Goal: Task Accomplishment & Management: Complete application form

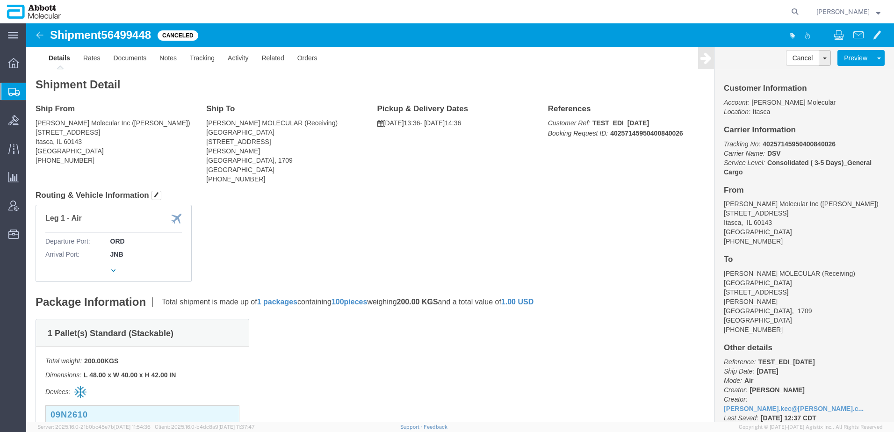
click at [0, 0] on span "Create from Template" at bounding box center [0, 0] width 0 height 0
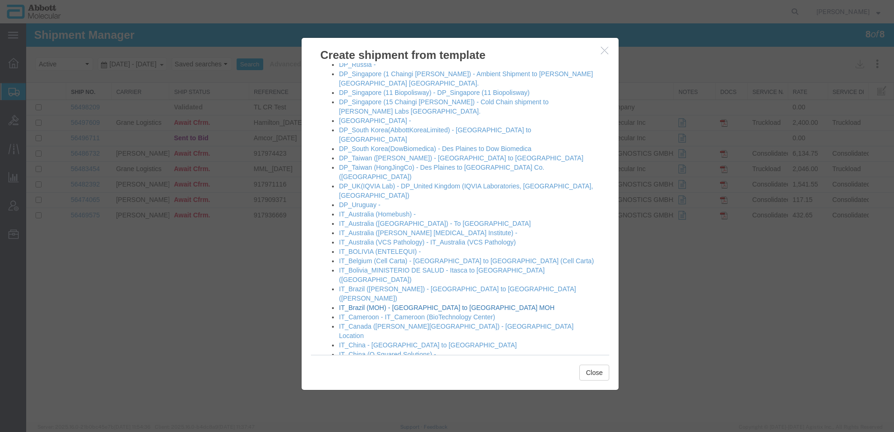
scroll to position [281, 0]
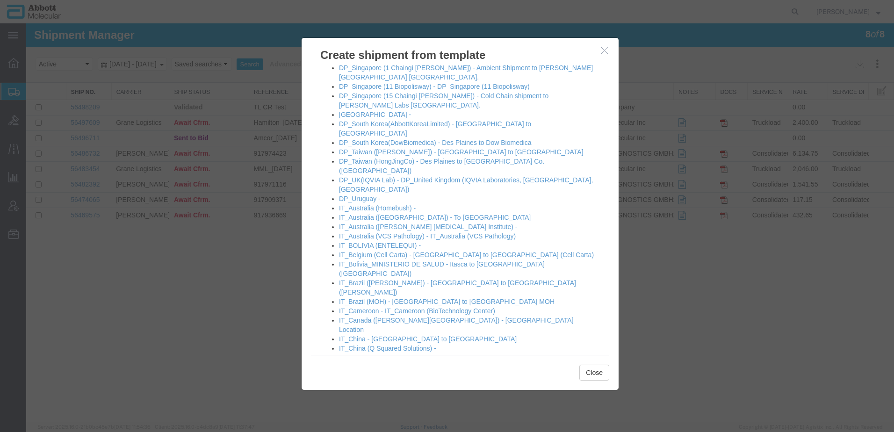
click at [378, 419] on link "IT_Germany2 - Itasca to GMBH2" at bounding box center [387, 422] width 96 height 7
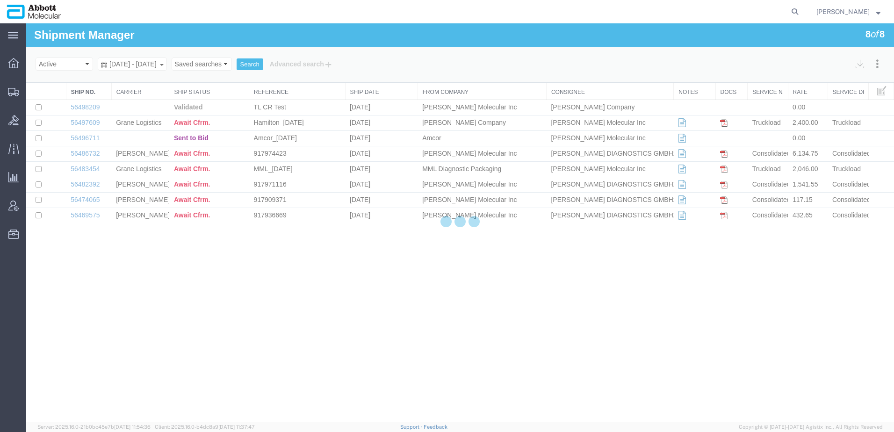
select select "48454"
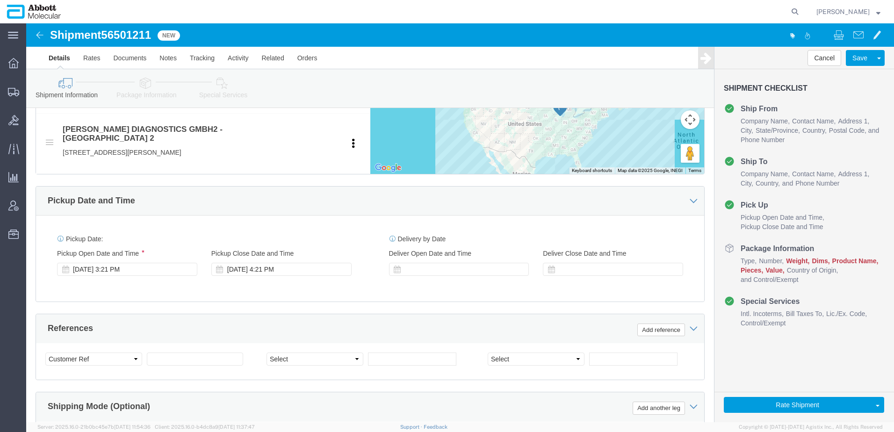
scroll to position [421, 0]
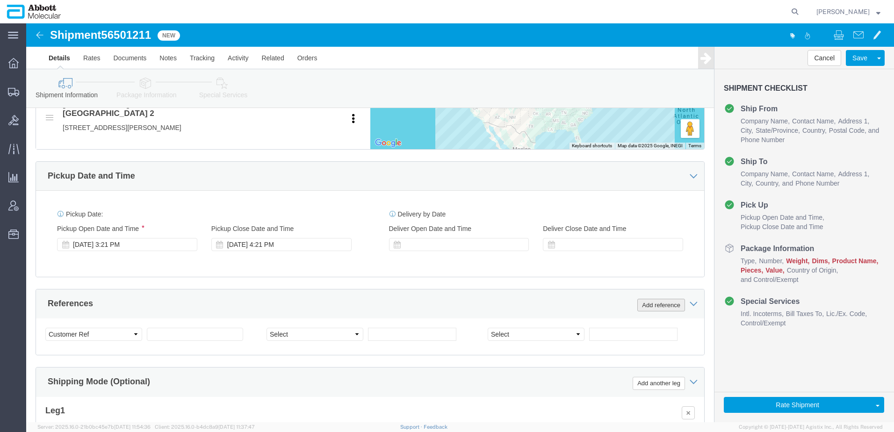
click button "Add reference"
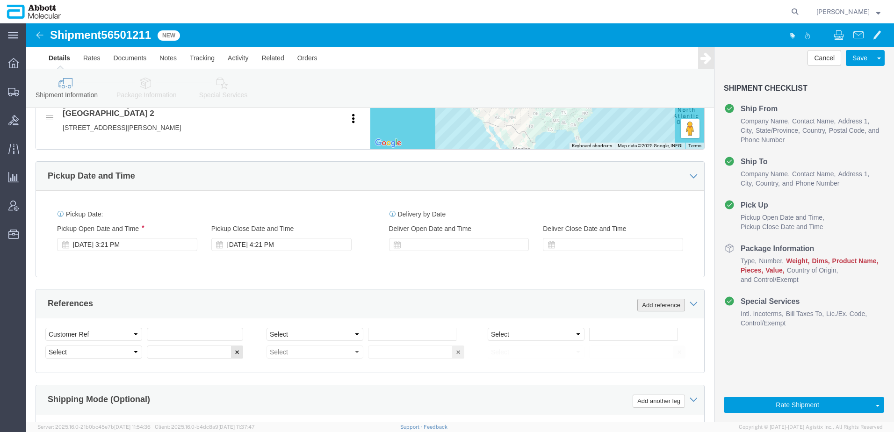
click button "Add reference"
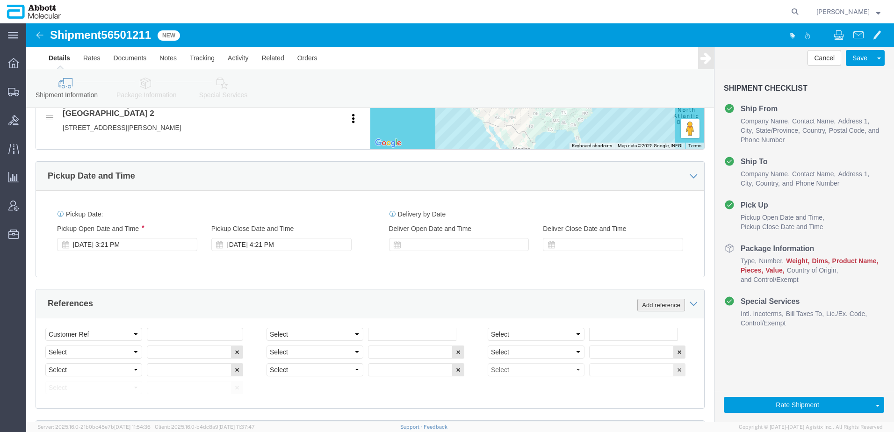
click button "Add reference"
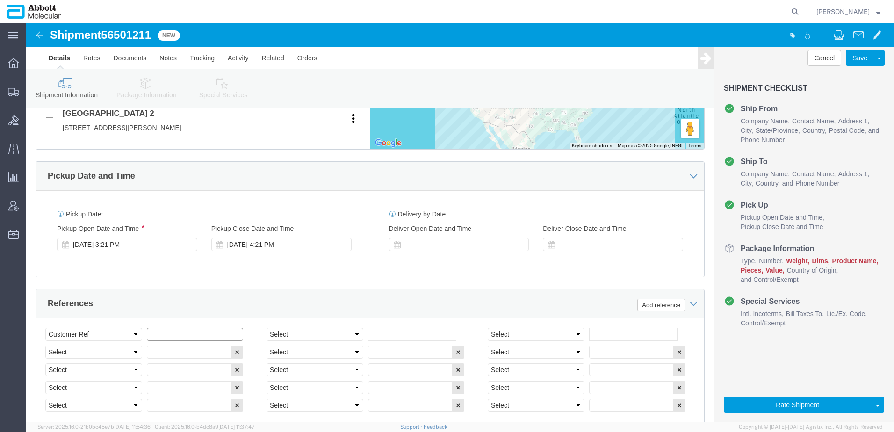
click input "text"
paste input "917937750"
type input "917937750"
click input "text"
paste input "91793751"
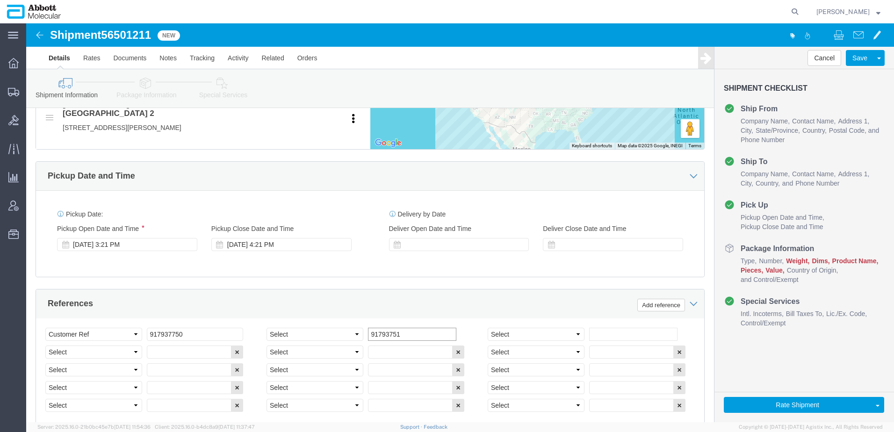
type input "91793751"
drag, startPoint x: 576, startPoint y: 301, endPoint x: 595, endPoint y: 305, distance: 19.2
click input "text"
paste input "917950191"
type input "917950191"
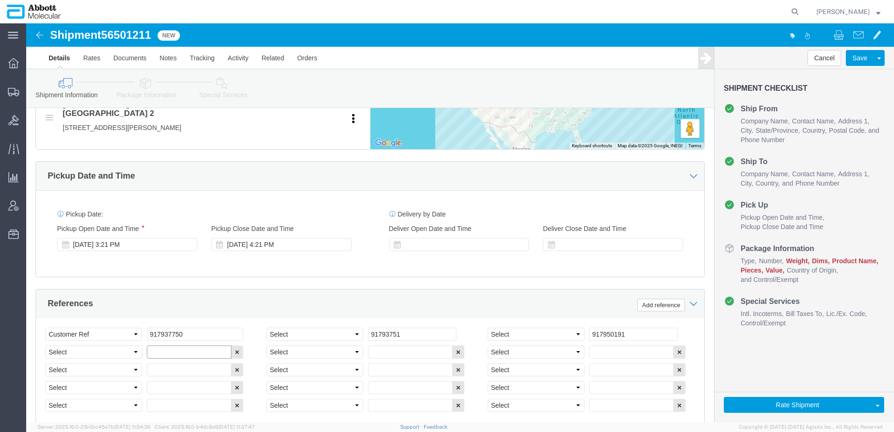
click input "text"
paste input "917960352"
type input "917960352"
click input "text"
paste input "917960352"
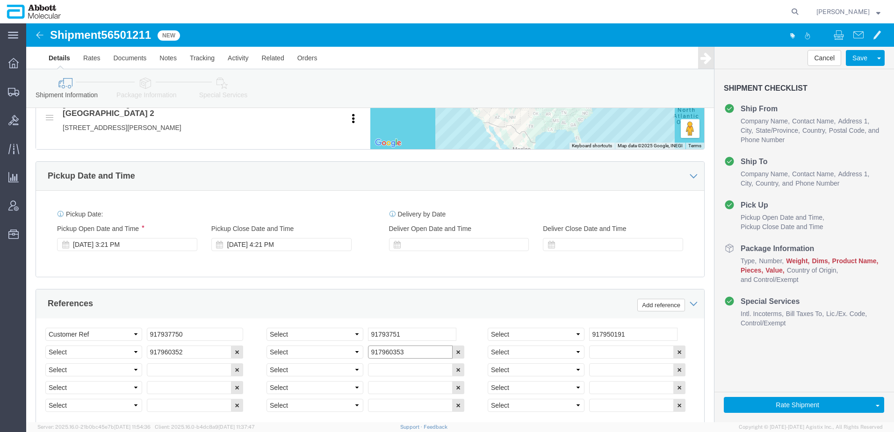
type input "917960353"
click input "text"
paste input "917960352"
type input "917960354"
drag, startPoint x: 138, startPoint y: 336, endPoint x: 180, endPoint y: 343, distance: 42.1
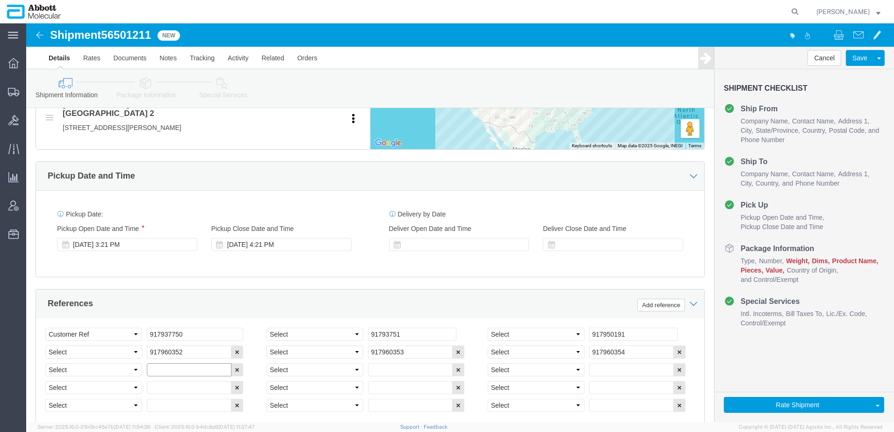
click input "text"
paste input "917960352"
type input "917960355"
click input "text"
paste input "917960352"
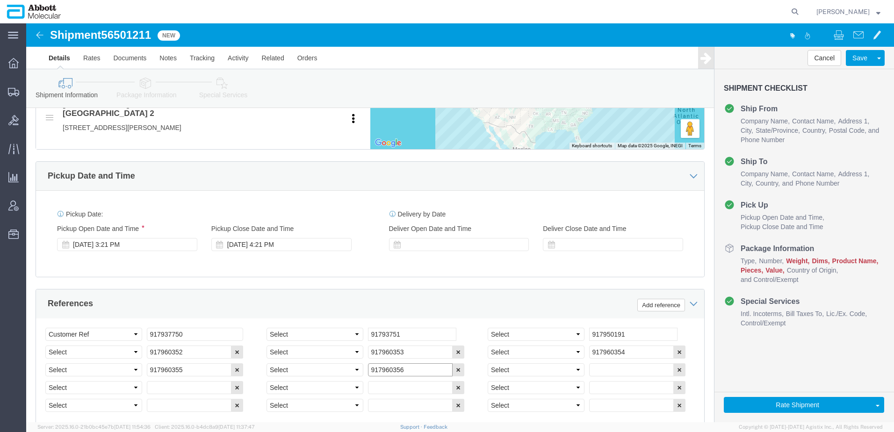
type input "917960356"
click input "text"
paste input "917960352"
type input "917960357"
click input "text"
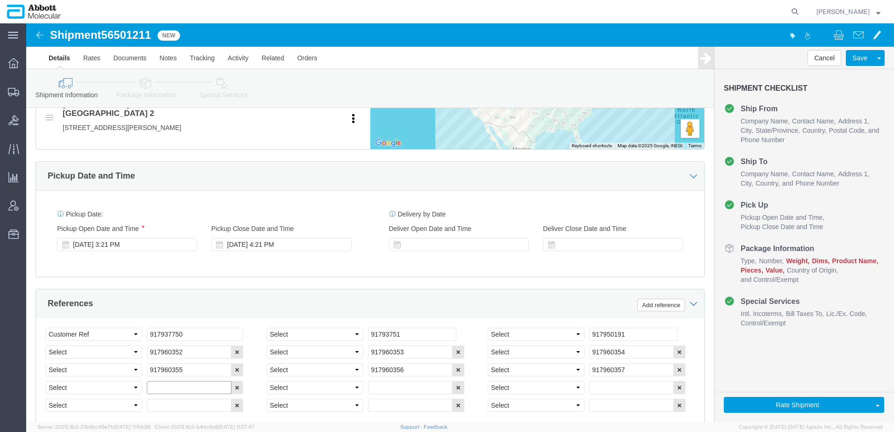
paste input "917960352"
type input "917960358"
click input "text"
paste input "917960352"
type input "917960359"
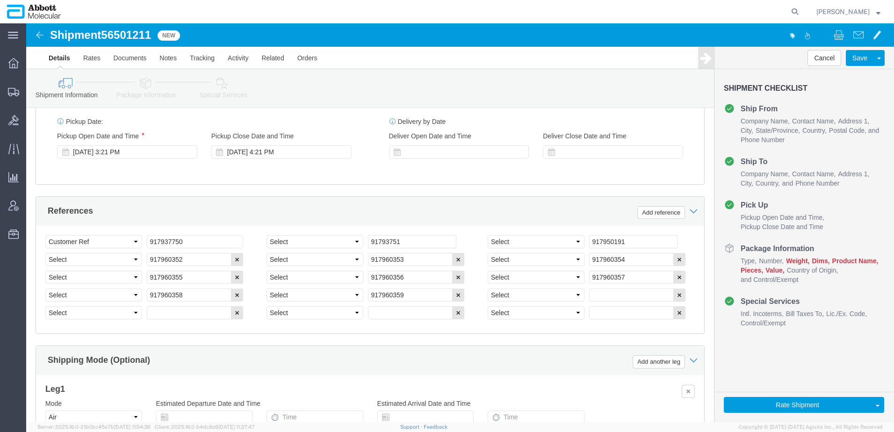
scroll to position [514, 0]
click button "Add reference"
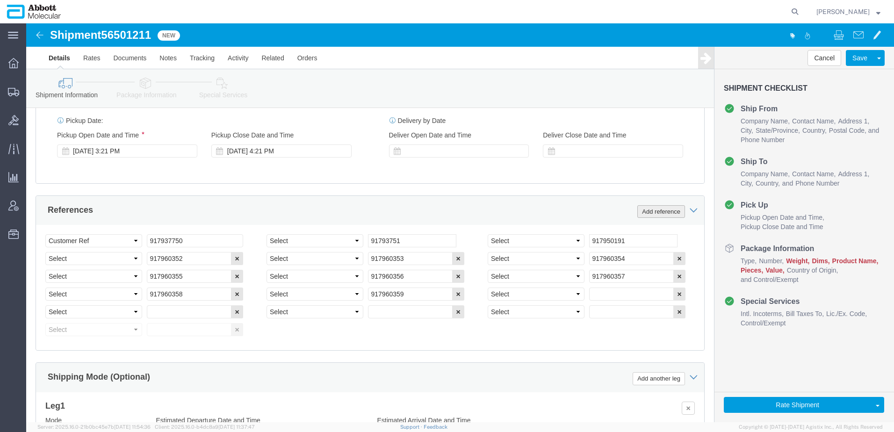
click button "Add reference"
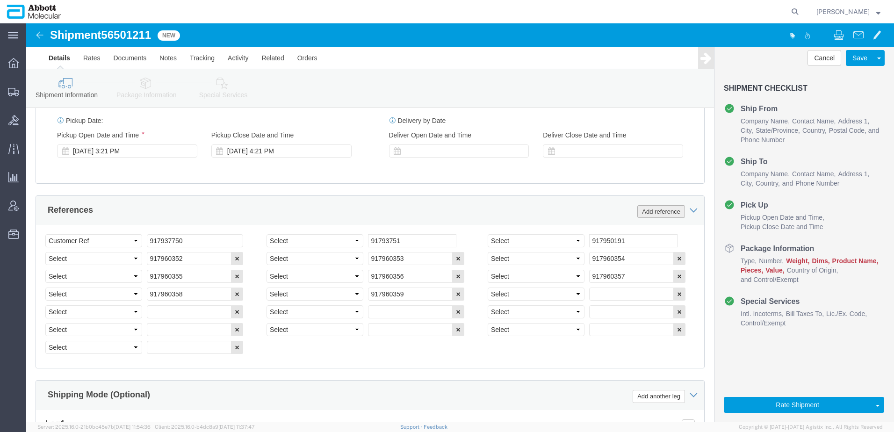
click button "Add reference"
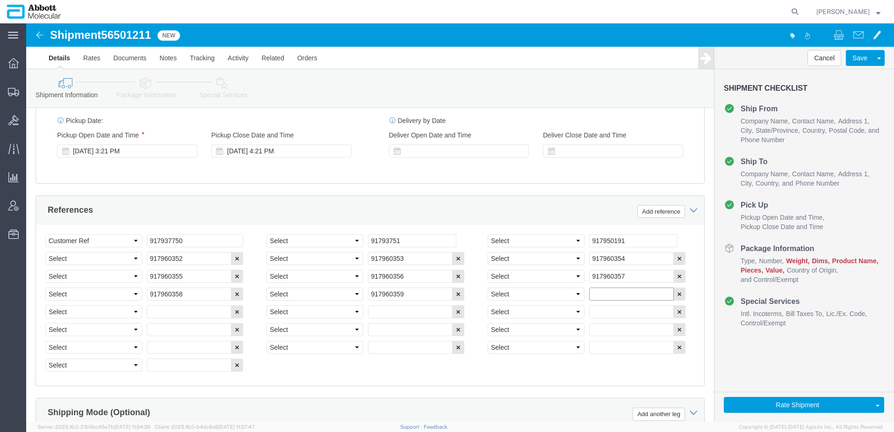
click input "text"
paste input "917960360"
type input "917960360"
drag, startPoint x: 135, startPoint y: 290, endPoint x: 146, endPoint y: 286, distance: 12.2
click div "Select Account Type Activity ID Airline Appointment Number ASN Batch Request # …"
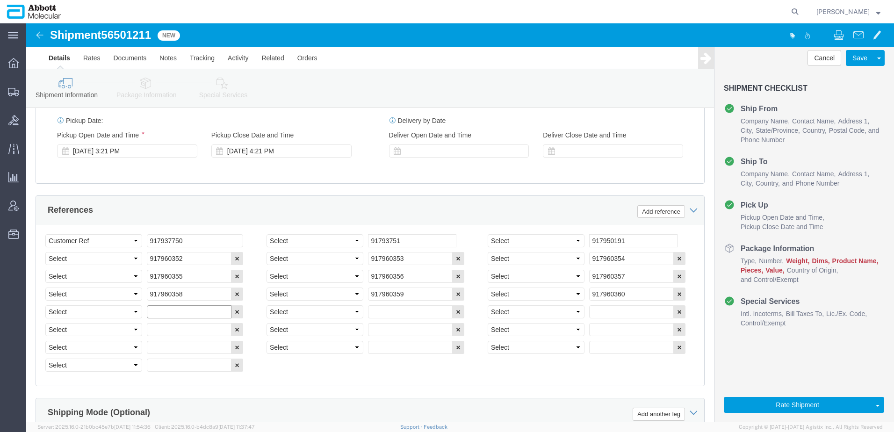
click input "text"
paste input "917960360"
type input "917960361"
click input "text"
paste input "917960360"
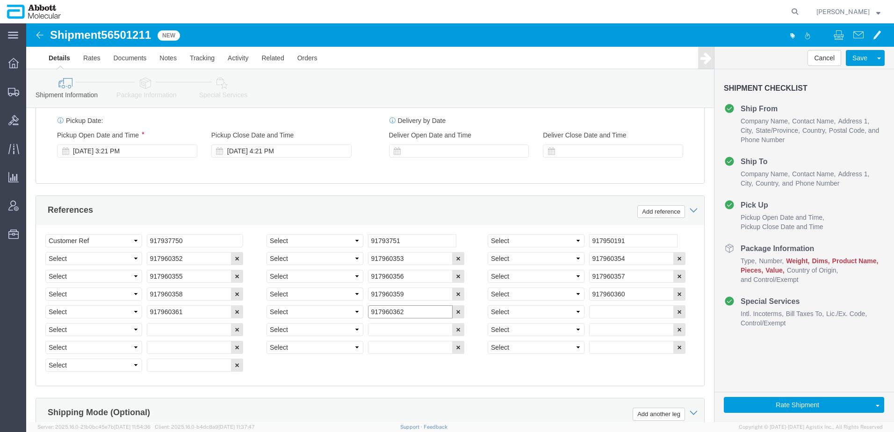
type input "917960362"
click input "text"
paste input "917960360"
type input "917960363"
click input "text"
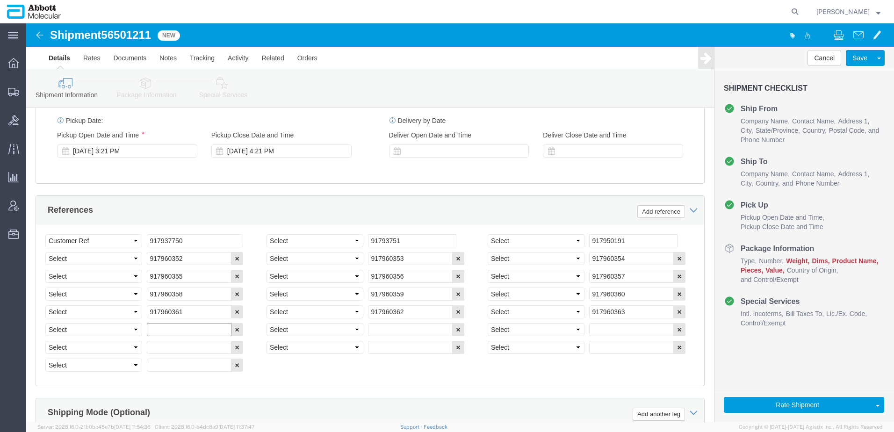
paste input "917960360"
type input "917960364"
click input "text"
paste input "917960360"
type input "917960365"
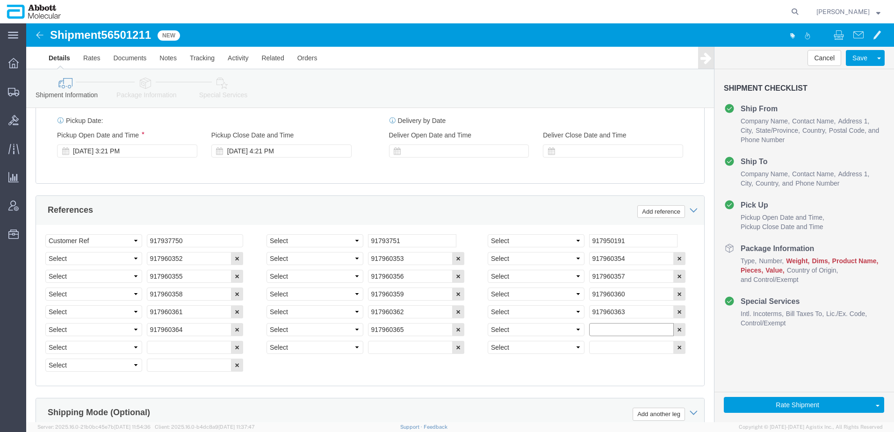
click input "text"
paste input "917960360"
type input "917960366"
click input "text"
paste input "917960360"
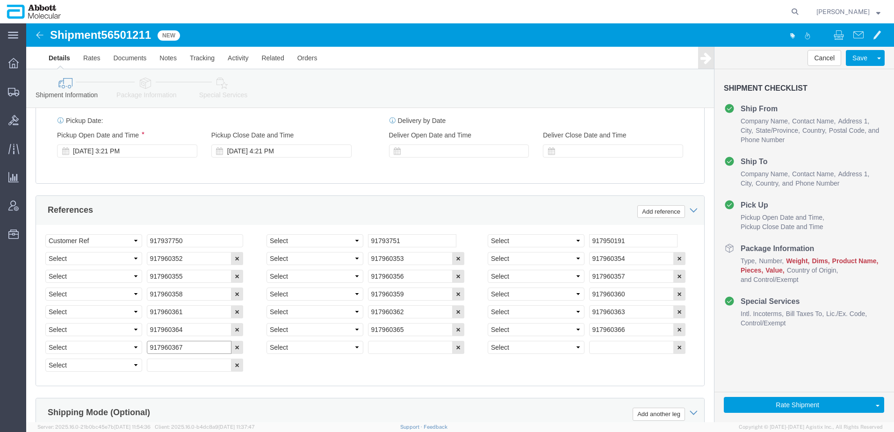
type input "917960367"
click select "Select Account Type Activity ID Airline Appointment Number ASN Batch Request # …"
click input "text"
paste input "917960360"
drag, startPoint x: 403, startPoint y: 320, endPoint x: 306, endPoint y: 310, distance: 97.3
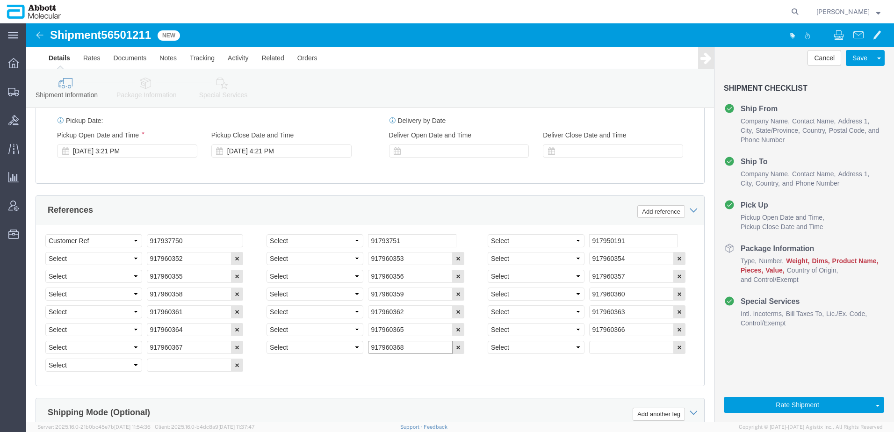
click div "Select Account Type Activity ID Airline Appointment Number ASN Batch Request # …"
paste input "7794"
type input "917967794"
click input "text"
paste input "917967794"
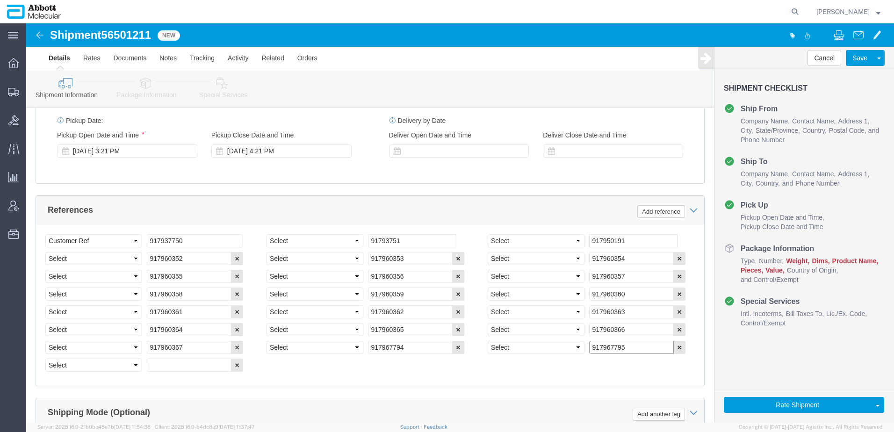
type input "917967795"
click input "text"
paste input "917967794"
type input "917967796"
click button "Add reference"
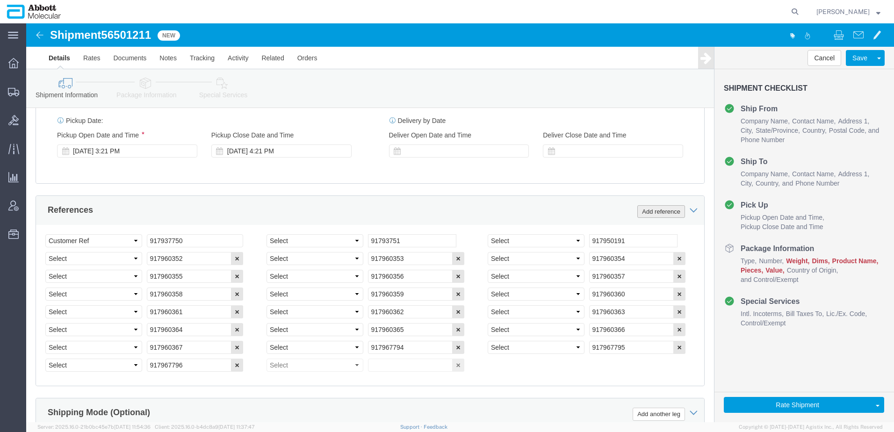
click button "Add reference"
click input "text"
paste input "917967794"
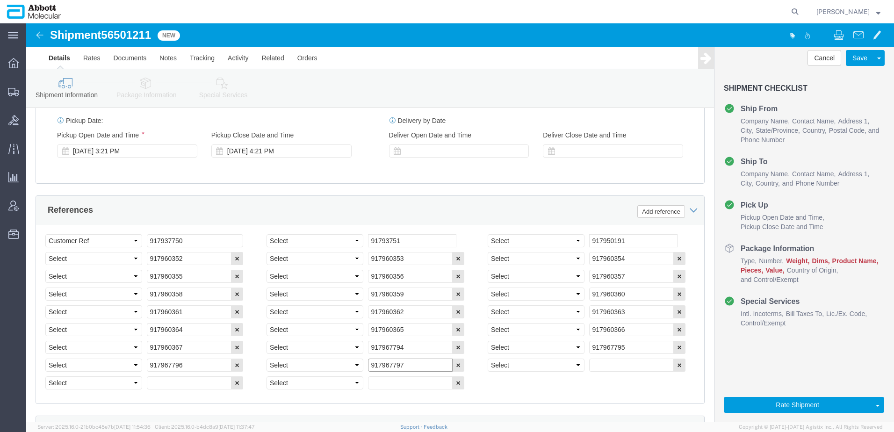
type input "917967797"
click input "text"
paste input "917967794"
type input "917967798"
click input "text"
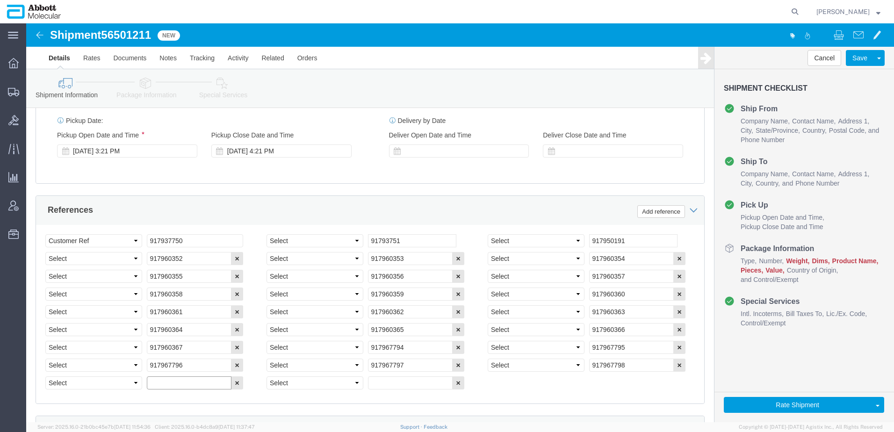
paste input "917967794"
type input "917967799"
drag, startPoint x: 361, startPoint y: 346, endPoint x: 378, endPoint y: 352, distance: 18.0
click input "text"
paste input "917967800"
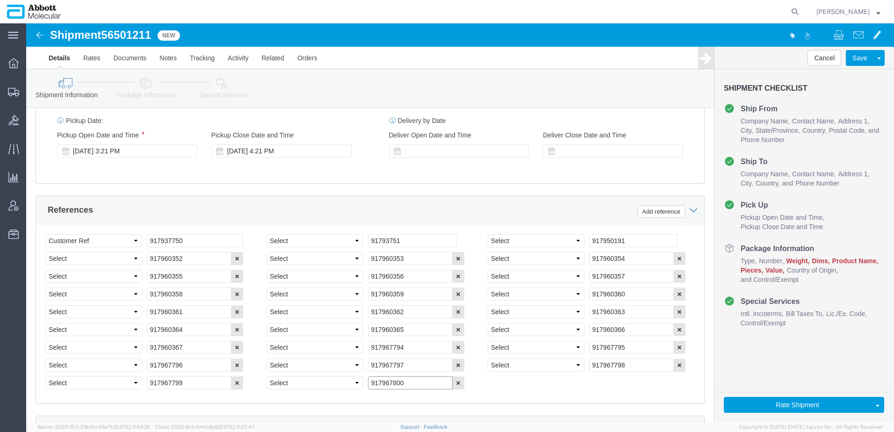
type input "917967800"
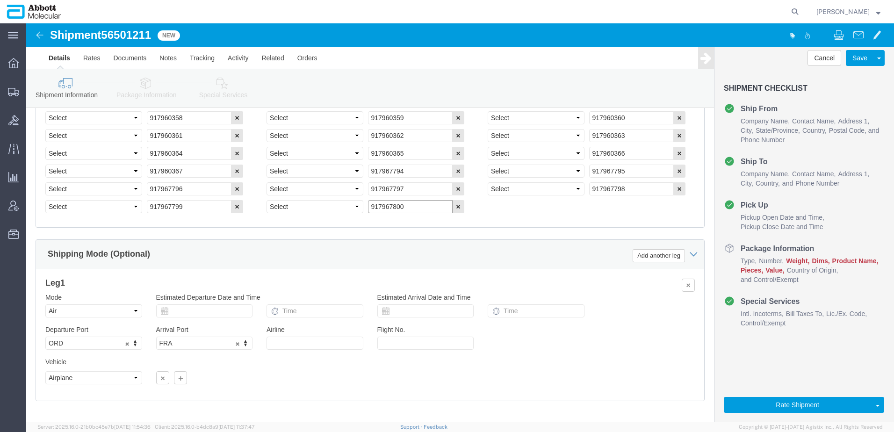
scroll to position [727, 0]
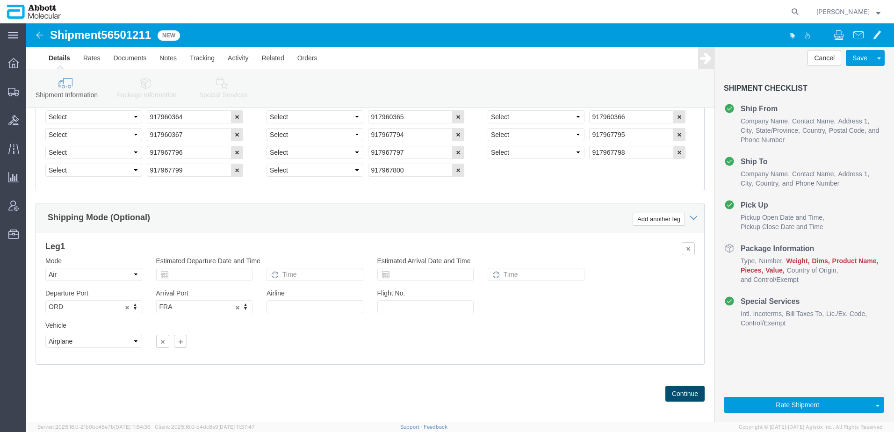
click button "Continue"
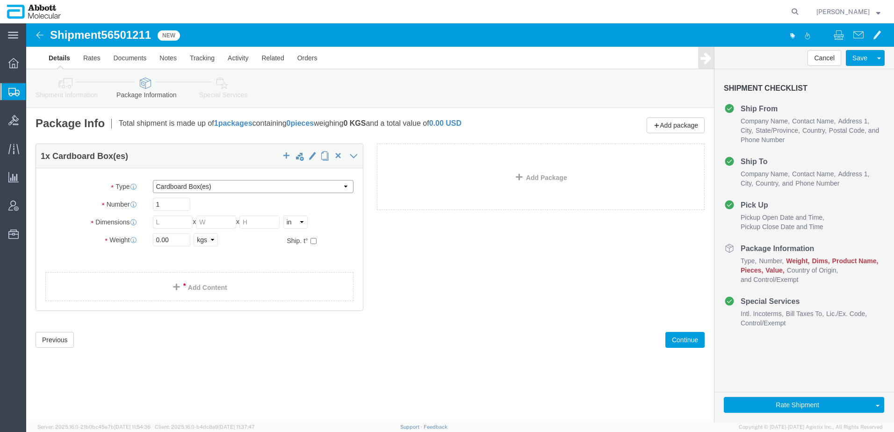
click select "Select Box (B) Box (C) Box (D) Cardboard Box(es) Crate (Instrument) Crate(s) En…"
select select "PSST"
click select "Select Box (B) Box (C) Box (D) Cardboard Box(es) Crate (Instrument) Crate(s) En…"
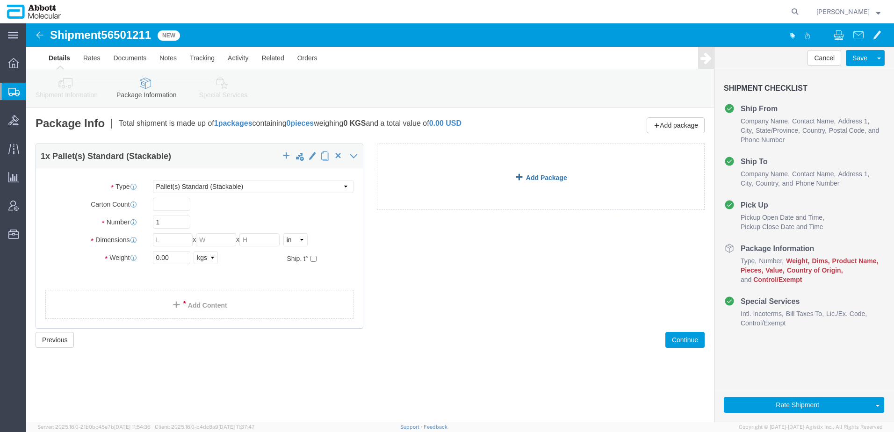
click link "Add Package"
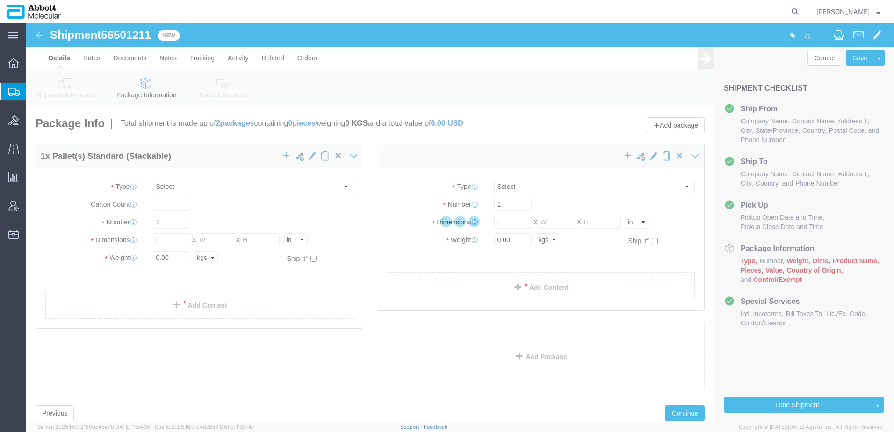
select select "PSST"
select select "CBOX"
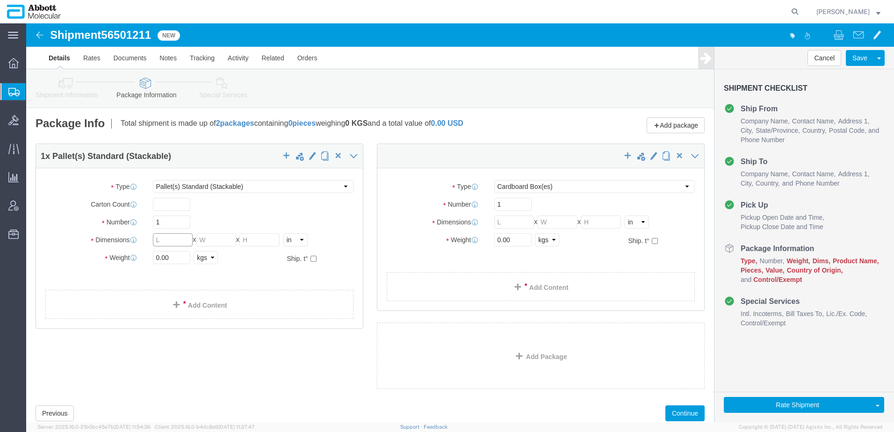
click input "text"
type input "48"
type input "40"
type input "37"
click input "text"
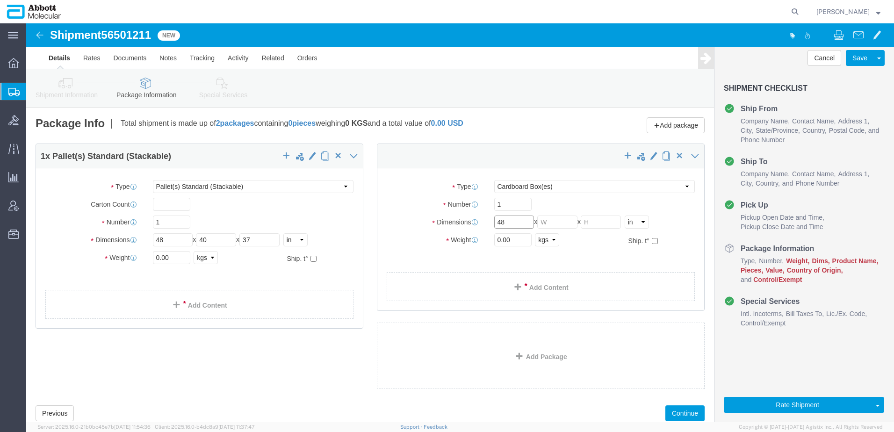
type input "48"
type input "40"
type input "43"
drag, startPoint x: 154, startPoint y: 236, endPoint x: 80, endPoint y: 235, distance: 74.3
click div "Weight 0.00 Select kgs lbs Ship. t°"
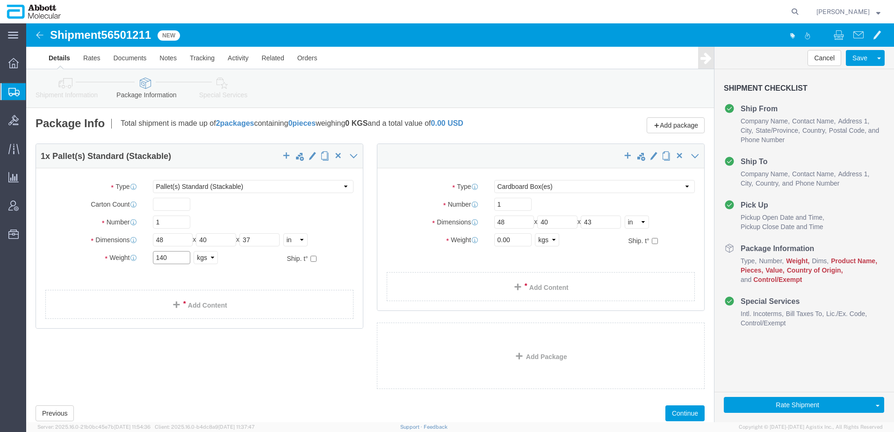
type input "140"
drag, startPoint x: 478, startPoint y: 217, endPoint x: 431, endPoint y: 206, distance: 48.5
click div "Weight Total weight of packages in pounds or kilograms 0.00 Select kgs lbs Ship…"
type input "130"
click link "Add Content"
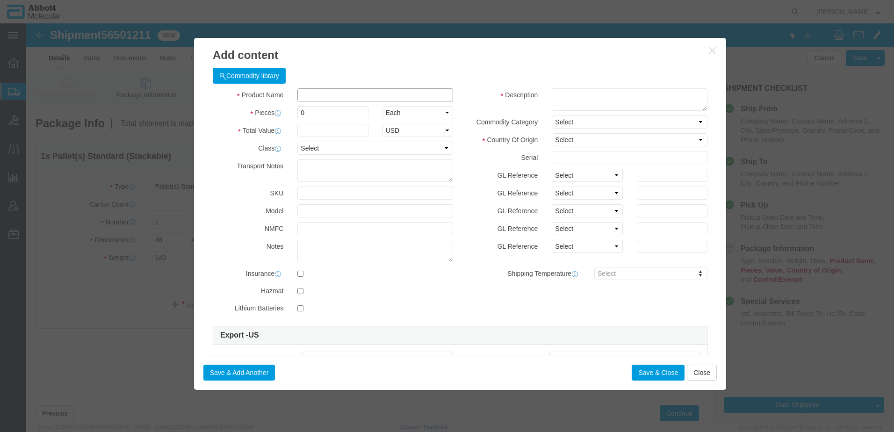
click input "text"
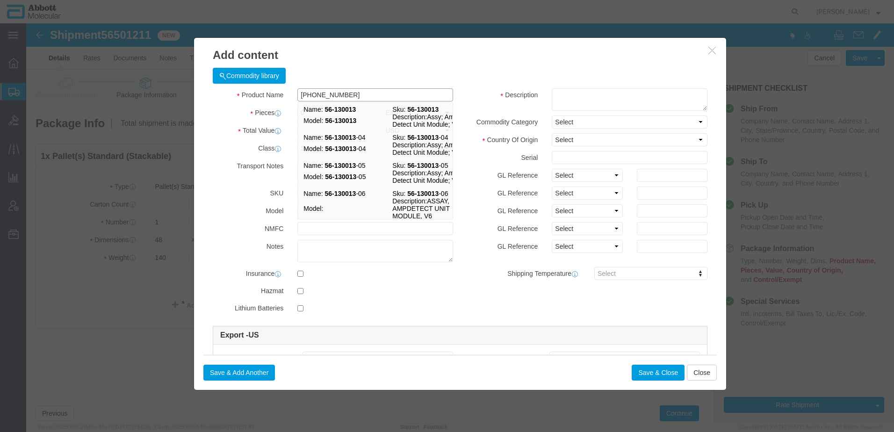
type input "[PHONE_NUMBER]"
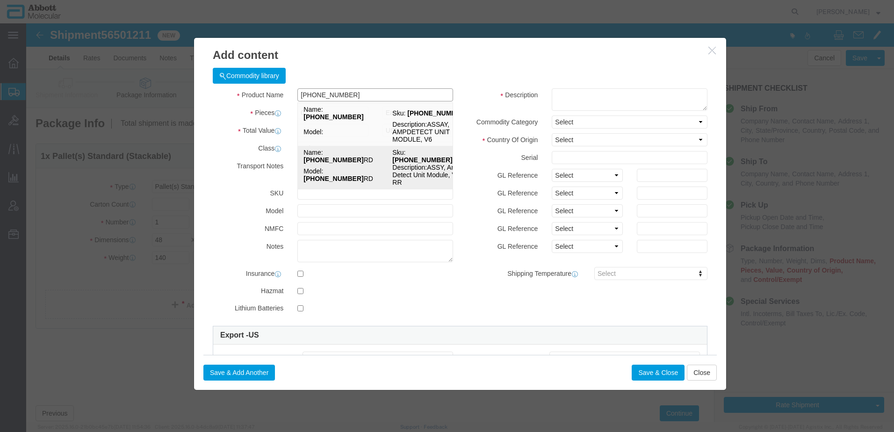
click strong "[PHONE_NUMBER]"
select select "USD"
select select "US"
type input "9027905995"
type input "EAR99"
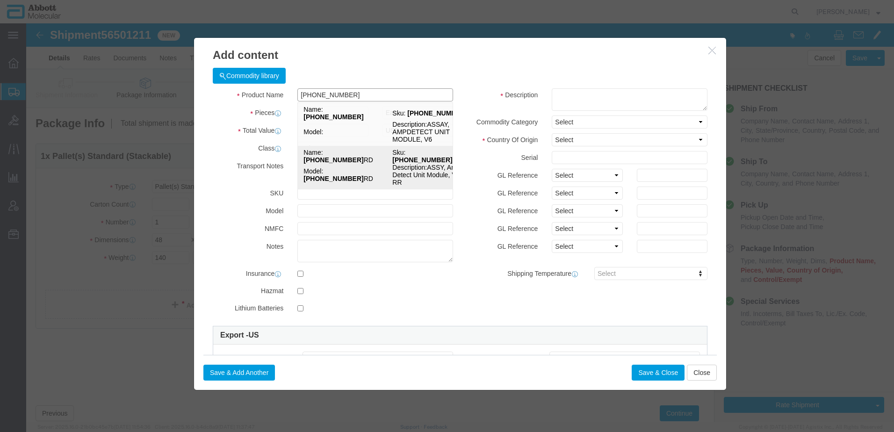
select select "BIS"
type input "56-130013-06RD"
type textarea "ASSY, Amp Detect Unit Module, V6 DP RR"
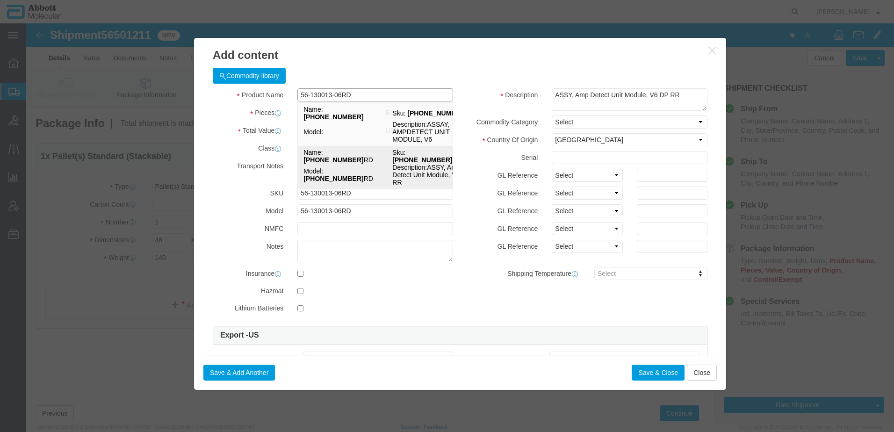
select select "NLR"
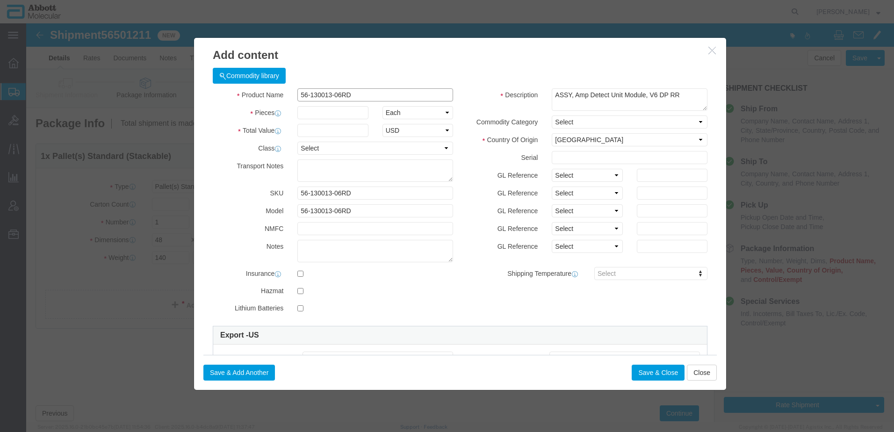
type input "56-130013-06RD"
click input "text"
type input "3"
type input "1.00"
click select "Select Account Type Activity ID Airline Appointment Number ASN Batch Number Bil…"
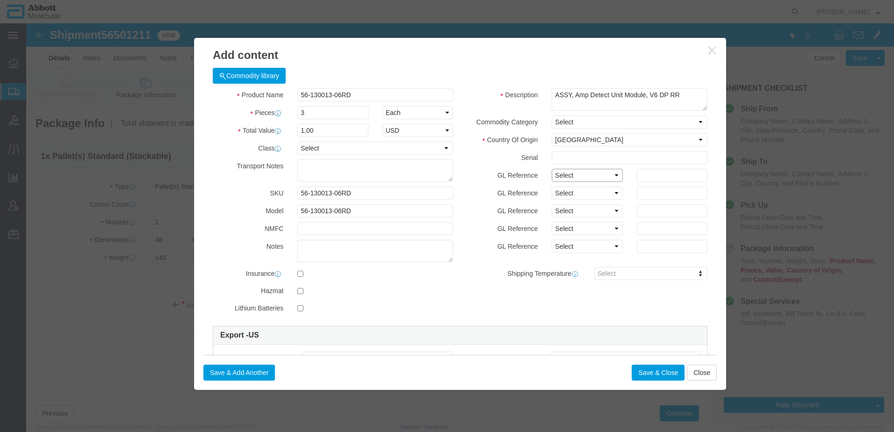
select select "BATCH_NUMBER"
click select "Select Account Type Activity ID Airline Appointment Number ASN Batch Number Bil…"
select select "BATCH_NUMBER"
click select "Select Account Type Activity ID Airline Appointment Number ASN Batch Number Bil…"
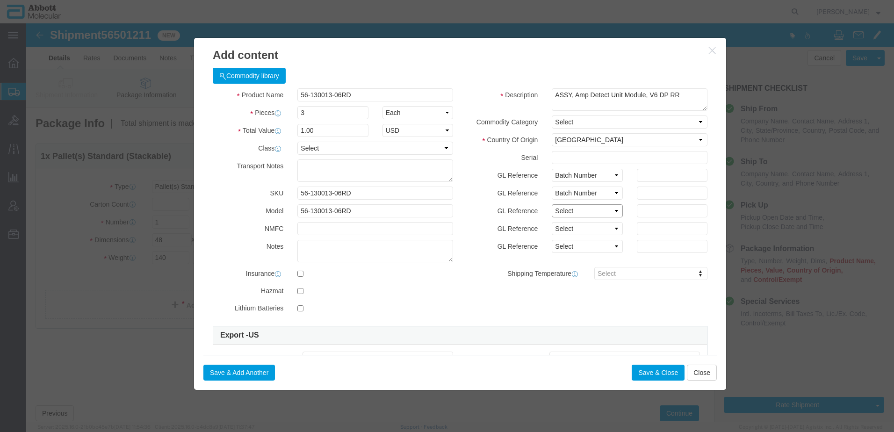
click select "Select Account Type Activity ID Airline Appointment Number ASN Batch Number Bil…"
select select "BATCH_NUMBER"
click select "Select Account Type Activity ID Airline Appointment Number ASN Batch Number Bil…"
click input "text"
type input "A0005811256"
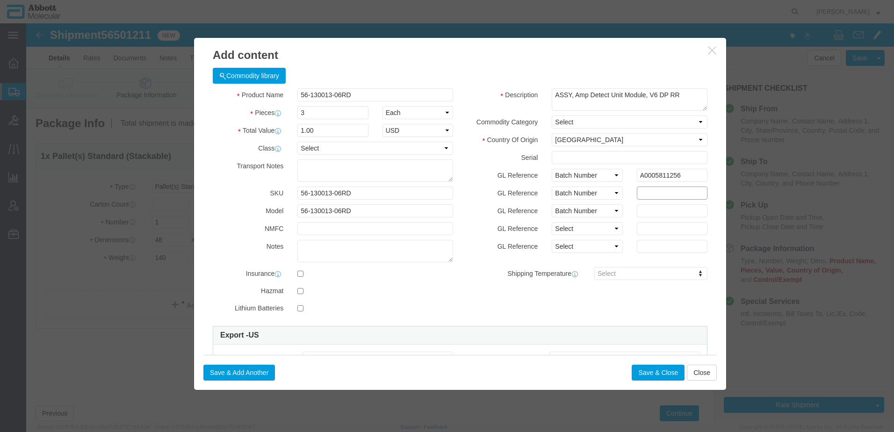
click input "text"
paste input "A0005811256"
type input "A0005811256"
click input "text"
paste input "A0005811256"
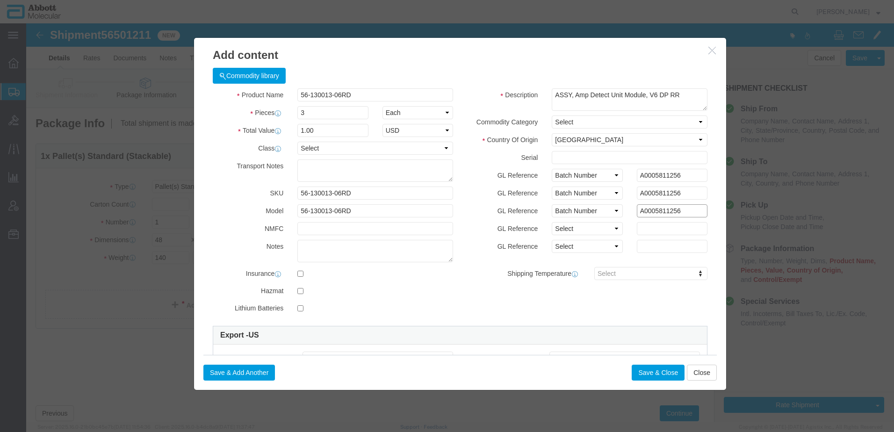
type input "A0005811256"
click input "A0005811256"
type input "A0005811257"
click input "A0005811256"
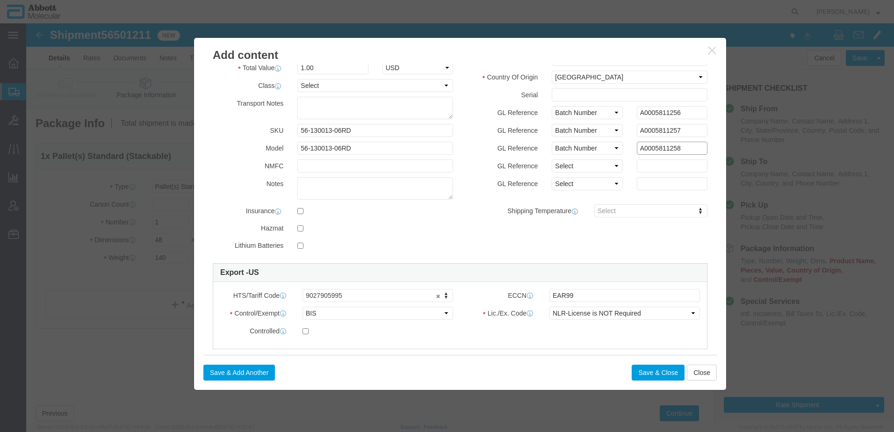
scroll to position [140, 0]
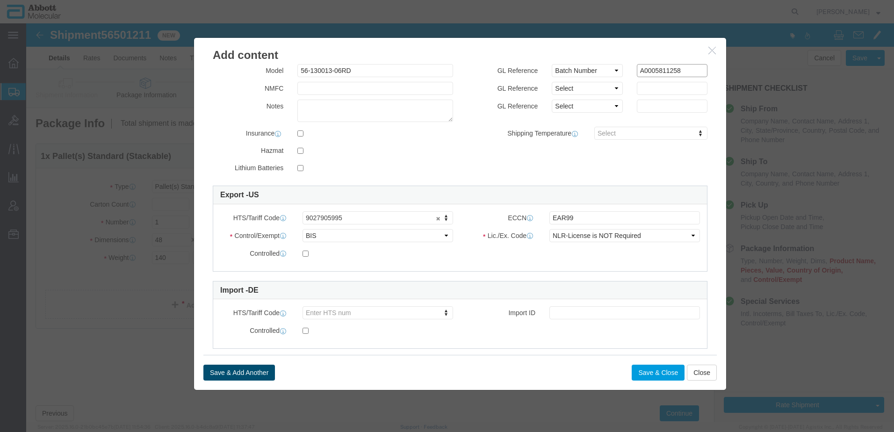
type input "A0005811258"
click button "Save & Add Another"
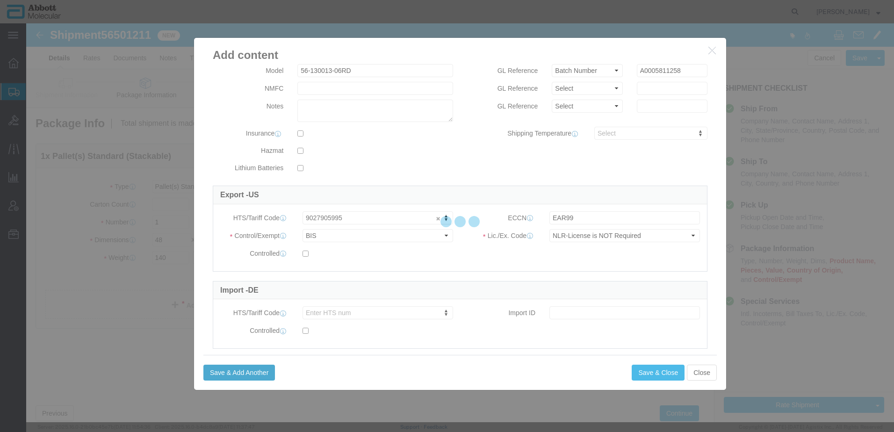
select select "EA"
select select
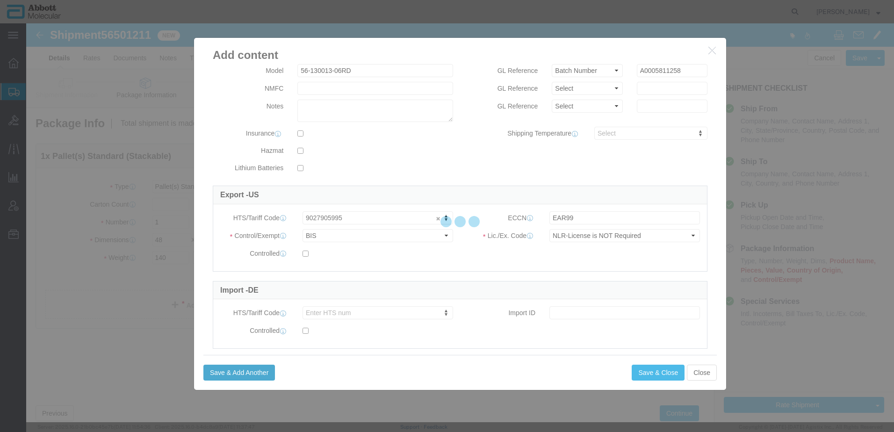
select select
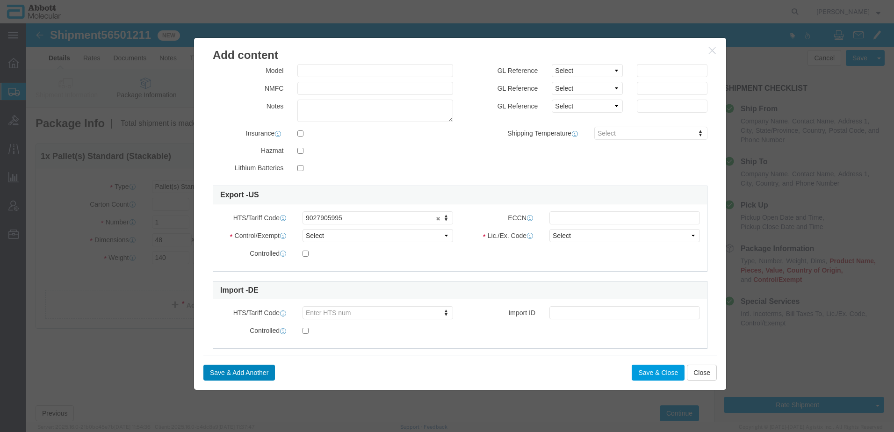
select select "USD"
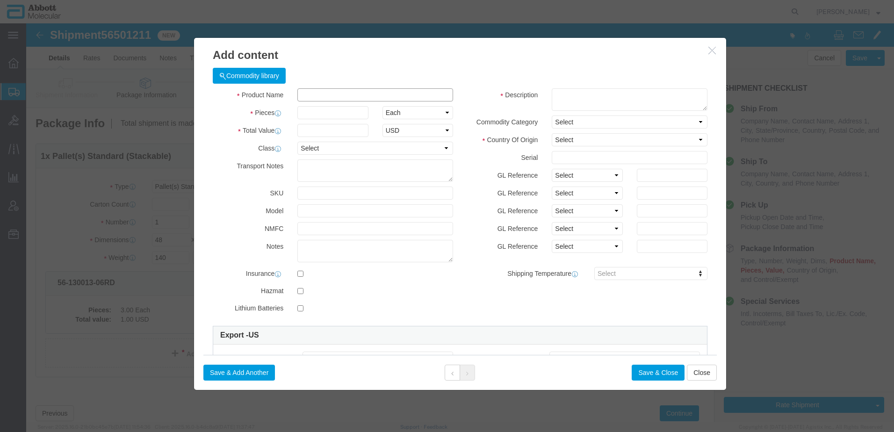
click input "text"
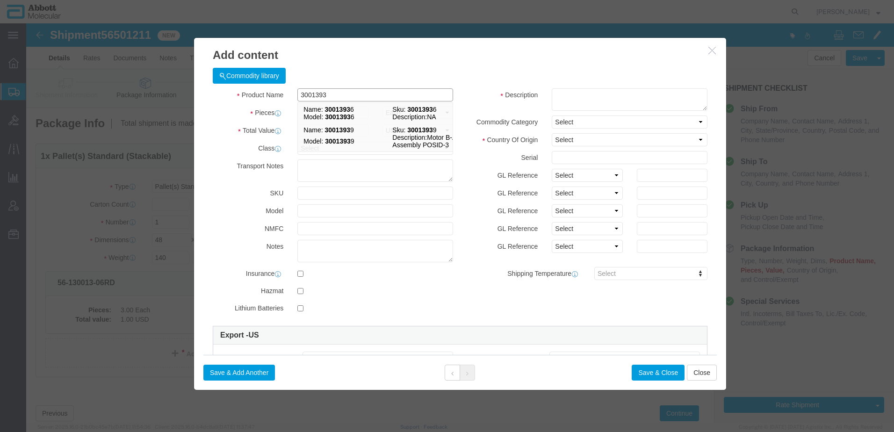
type input "30013939"
click strong "30013939"
checkbox input "false"
select select "US"
type input "AMBIENT"
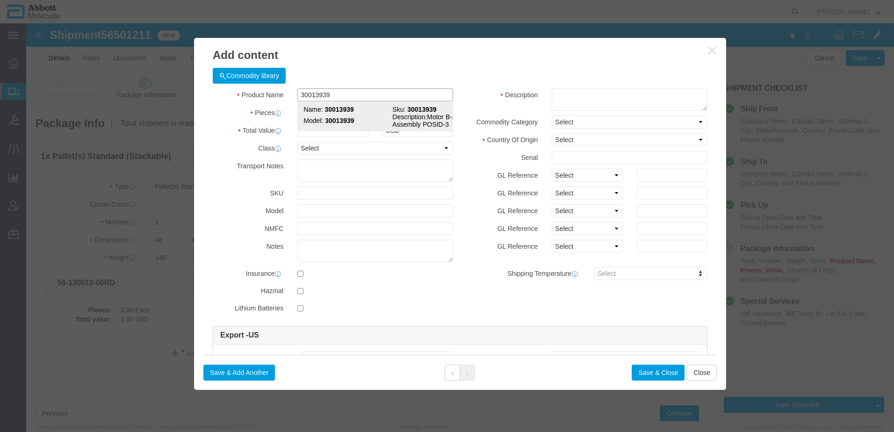
type input "8501104060"
select select "BIS"
checkbox input "false"
type input "30013939"
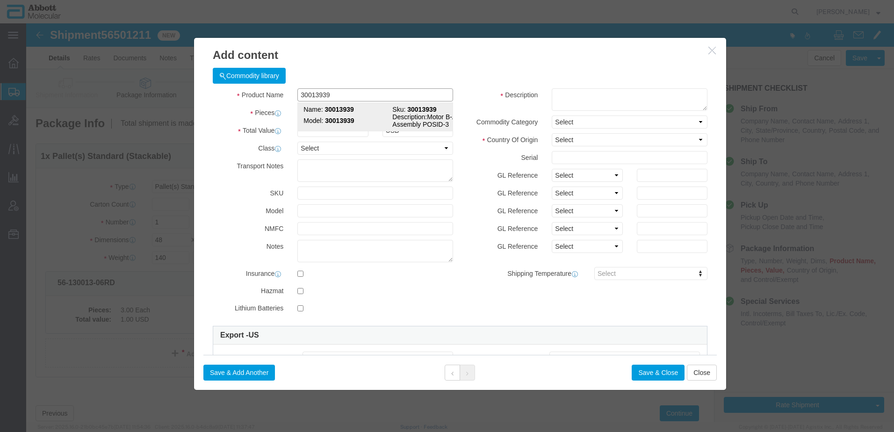
type input "30013939"
type textarea "Motor B-Axis Assembly POSID-3"
select select "NLR"
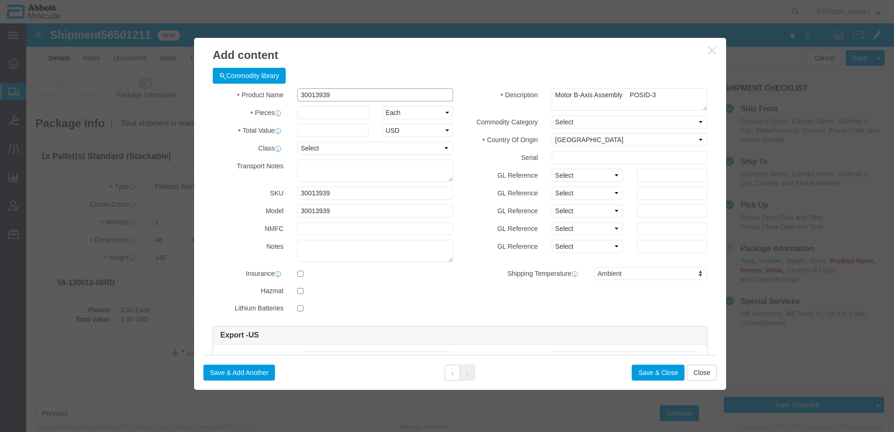
type input "30013939"
click input "text"
type input "2"
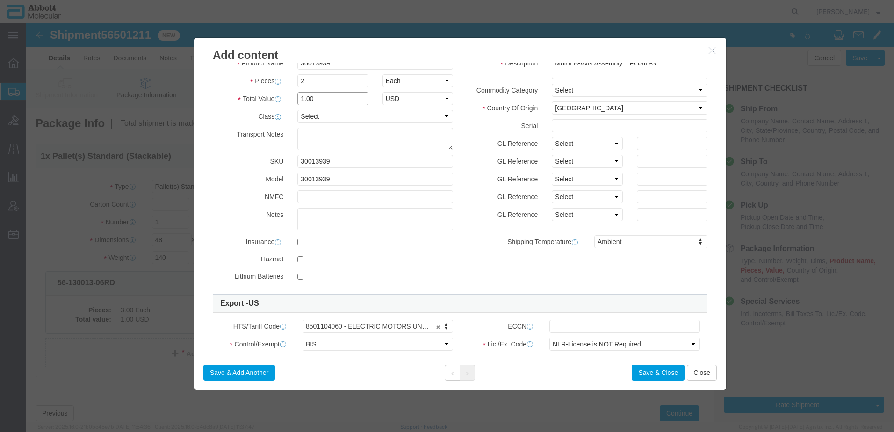
scroll to position [47, 0]
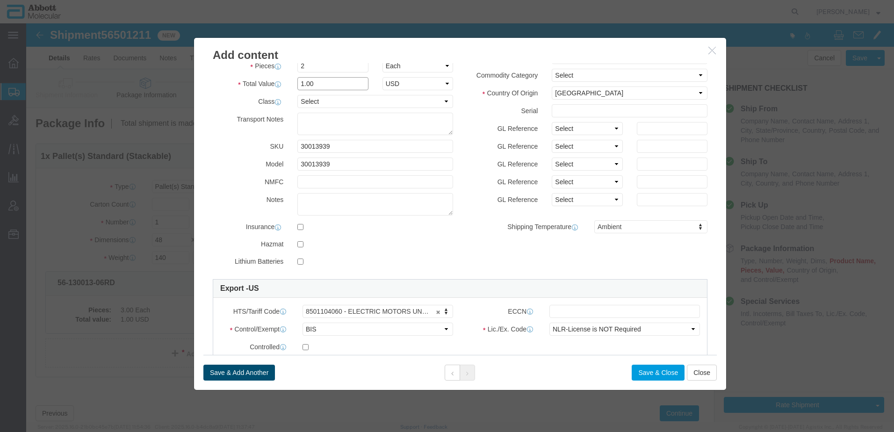
type input "1.00"
click button "Save & Add Another"
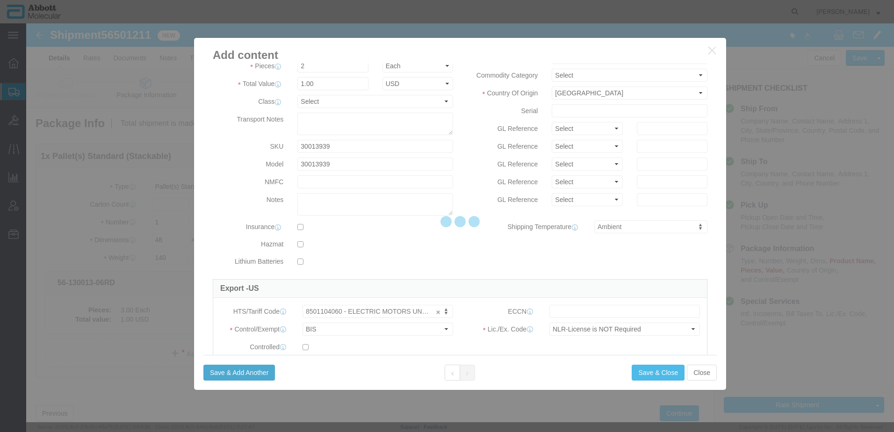
select select "EA"
select select
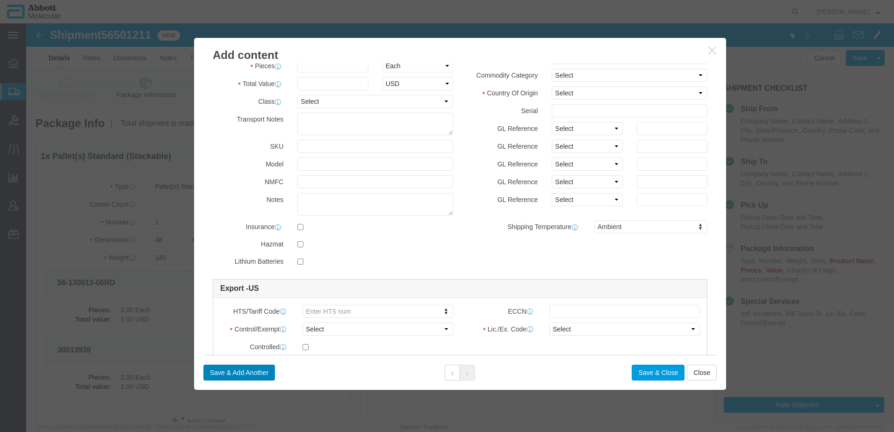
scroll to position [0, 0]
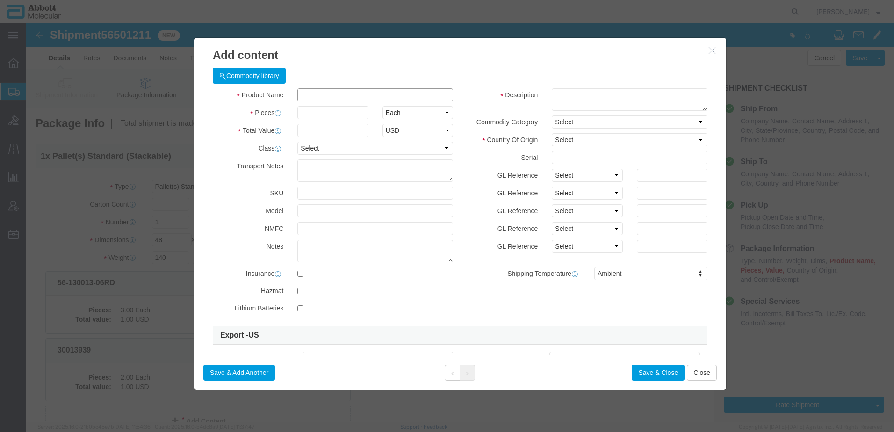
click input "text"
type input "57-110002"
click td "Model: 57-110002"
select select
checkbox input "false"
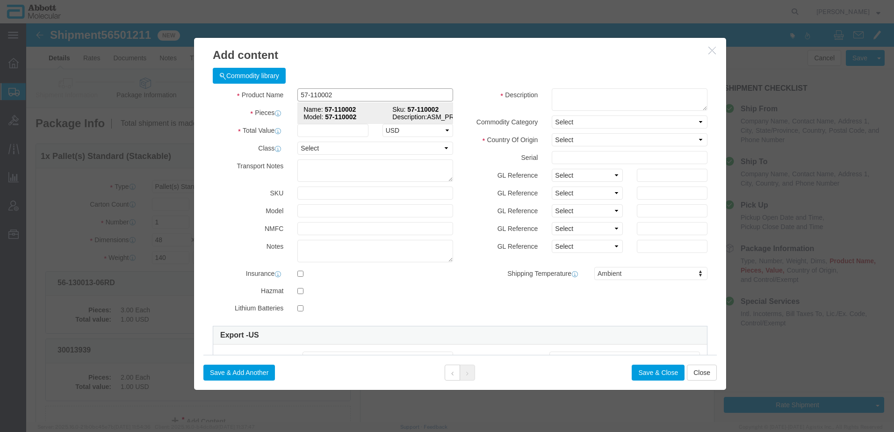
select select "JP"
type input "AMBIENT"
type input "8443321050"
select select "BIS"
checkbox input "false"
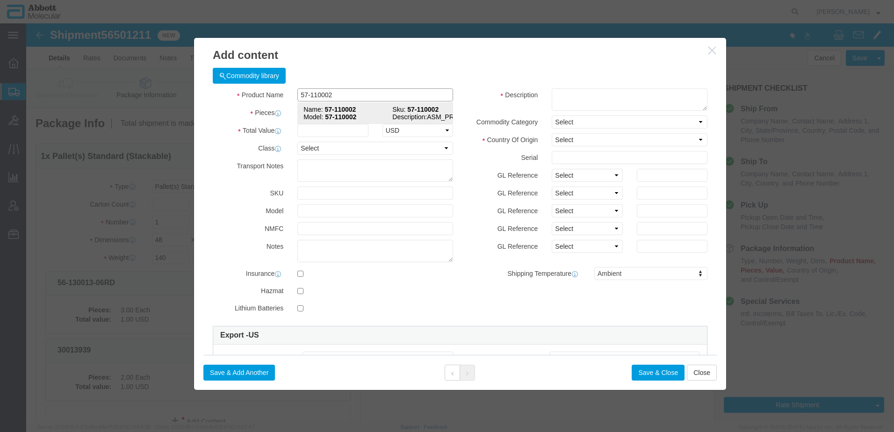
checkbox input "false"
type input "57-110002"
type textarea "ASM_PRINTHEAD"
select select "NLR"
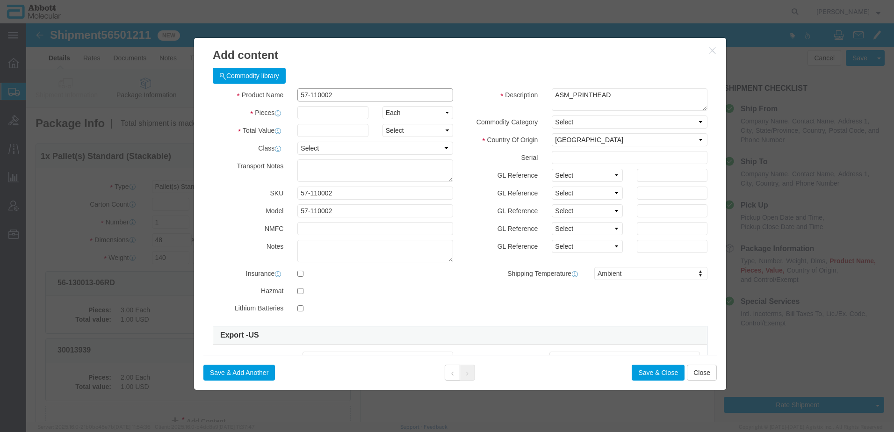
type input "57-110002"
click input "text"
type input "6"
type input "1.00"
click button "Save & Add Another"
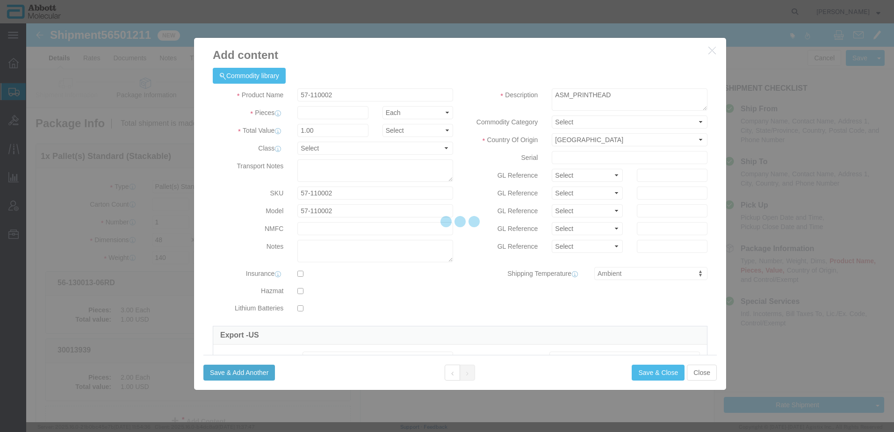
select select "EA"
select select
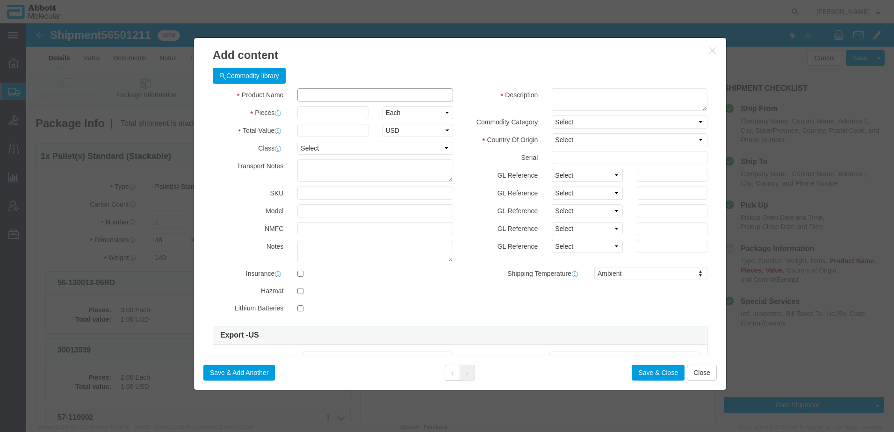
click input "text"
type input "56-140013"
click strong "56-140013"
checkbox input "false"
select select "US"
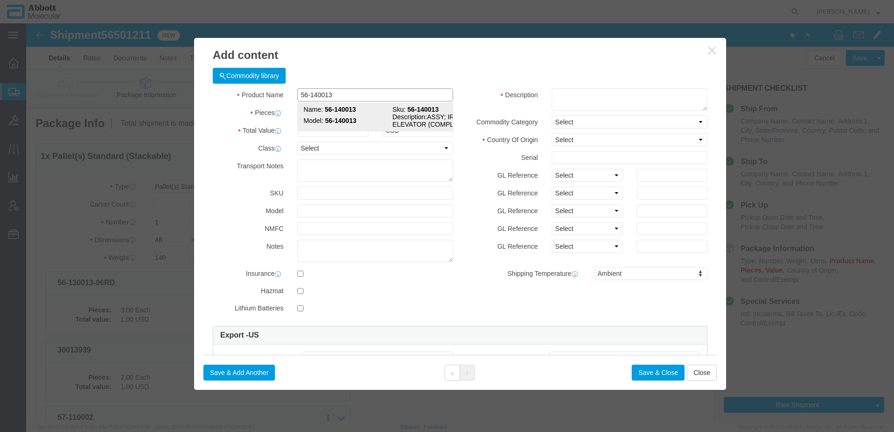
type input "AMBIENT"
type input "9027905995"
select select "BIS"
checkbox input "false"
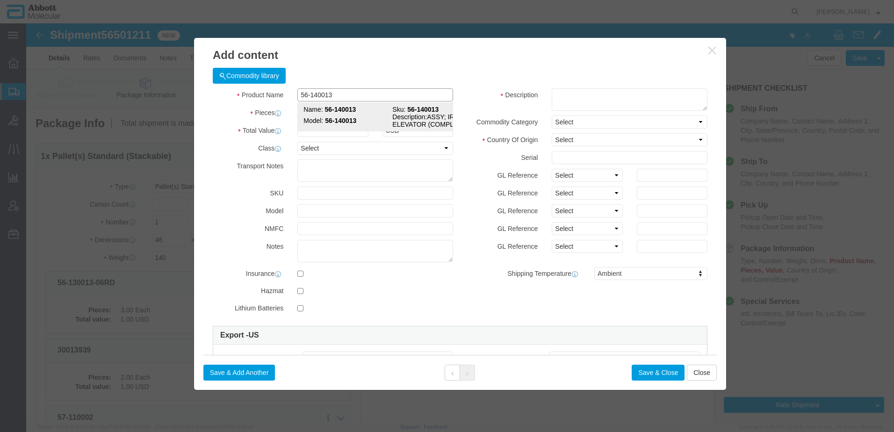
type input "56-140013"
type textarea "ASSY; IRU ELEVATOR (COMPLETE)"
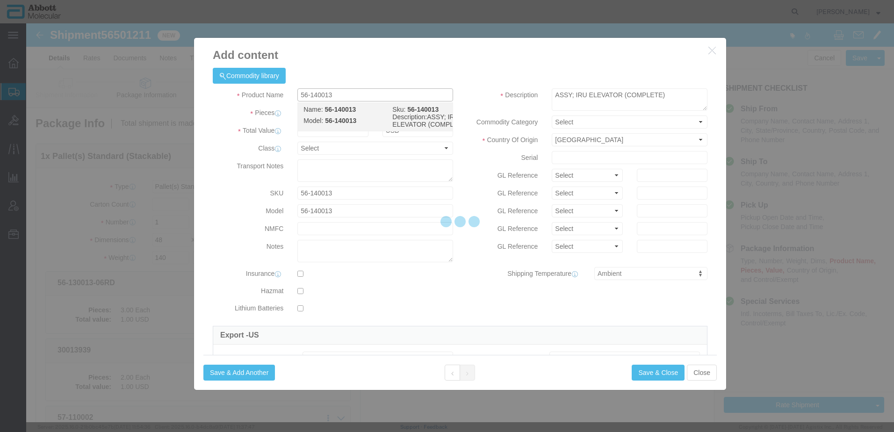
select select "NLR"
type input "56-140013"
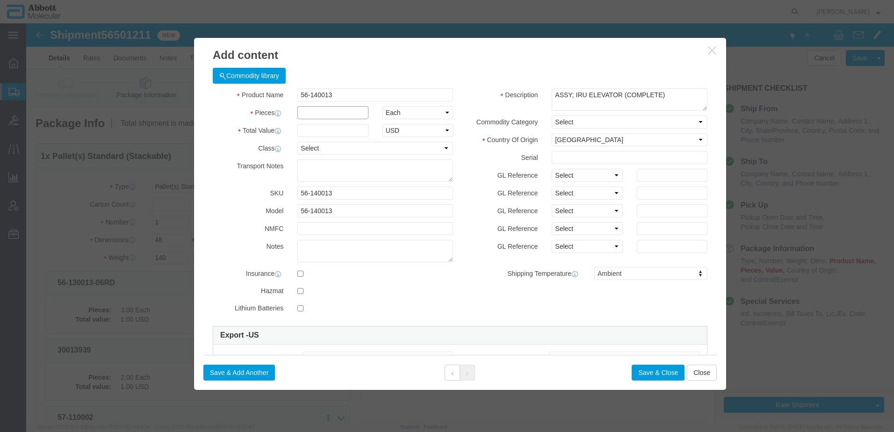
click input "text"
type input "3"
type input "1.00"
click button "Save & Close"
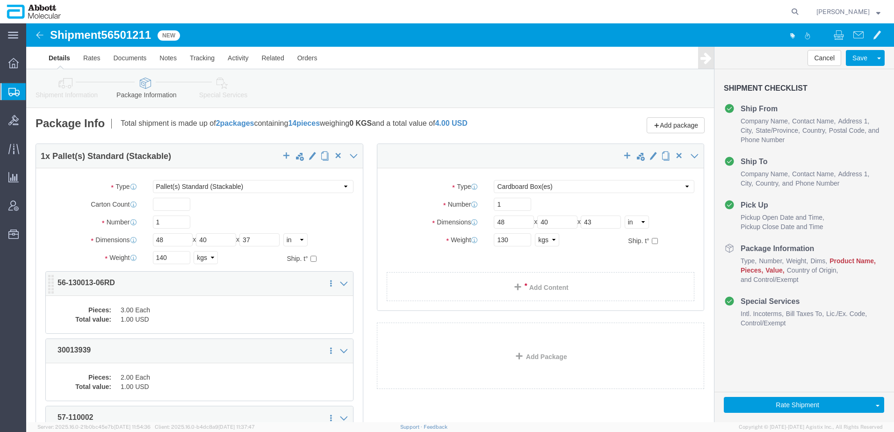
click dd "3.00 Each"
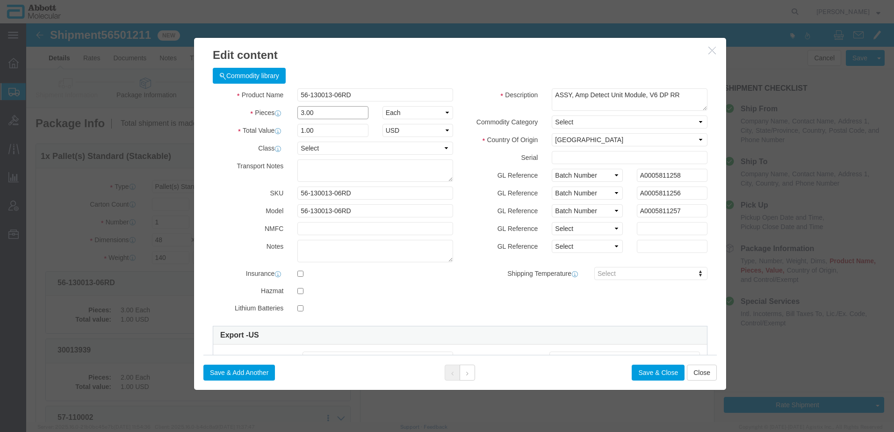
drag, startPoint x: 306, startPoint y: 88, endPoint x: 171, endPoint y: 82, distance: 135.2
click div "Commodity library Product Name 56-130013-06RD Pieces 3.00 Select Bag Barrels 10…"
type input "5"
type input "1.00"
click select "Select Account Type Activity ID Airline Appointment Number ASN Batch Number Bil…"
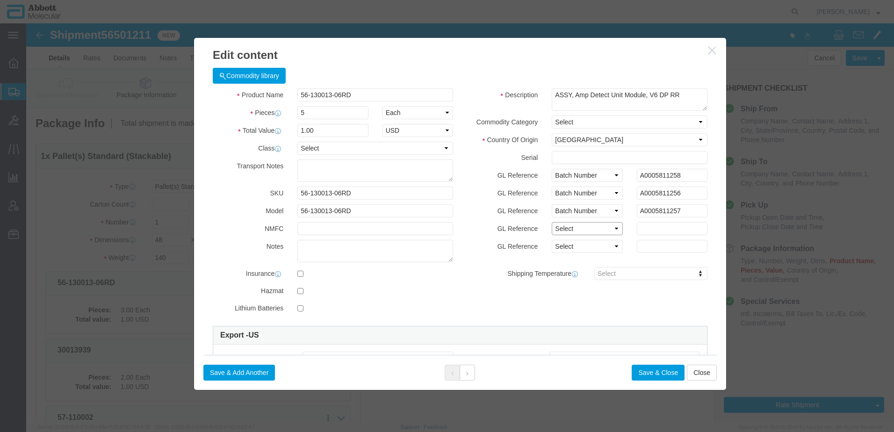
select select "BATCH_NUMBER"
click select "Select Account Type Activity ID Airline Appointment Number ASN Batch Number Bil…"
select select "BATCH_NUMBER"
click select "Select Account Type Activity ID Airline Appointment Number ASN Batch Number Bil…"
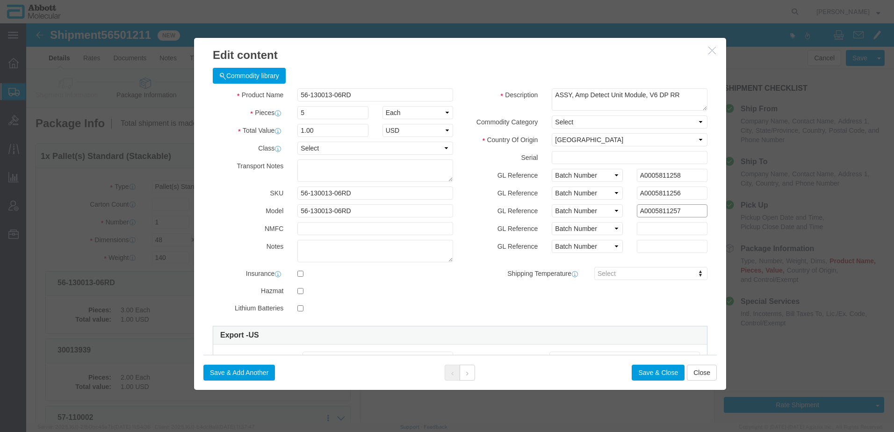
drag, startPoint x: 649, startPoint y: 188, endPoint x: 573, endPoint y: 188, distance: 76.2
click div "GL Reference Select Account Type Activity ID Airline Appointment Number ASN Bat…"
click input "text"
paste input "A0005811257"
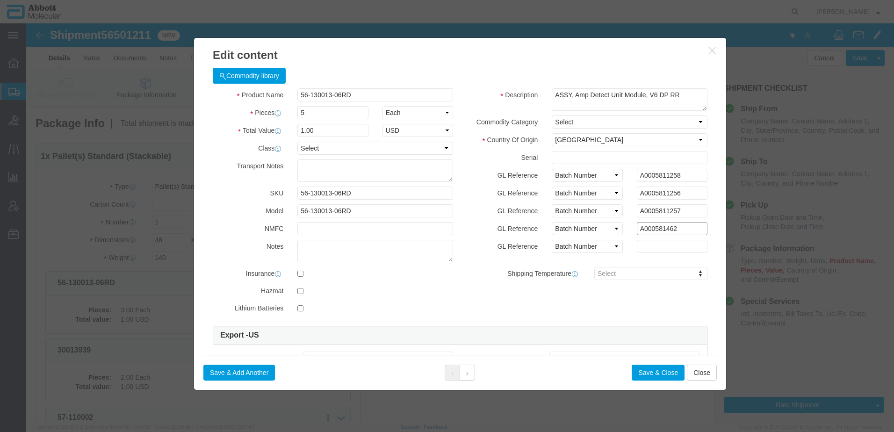
type input "A000581462"
click input "text"
type input "A000581467"
click button "Save & Close"
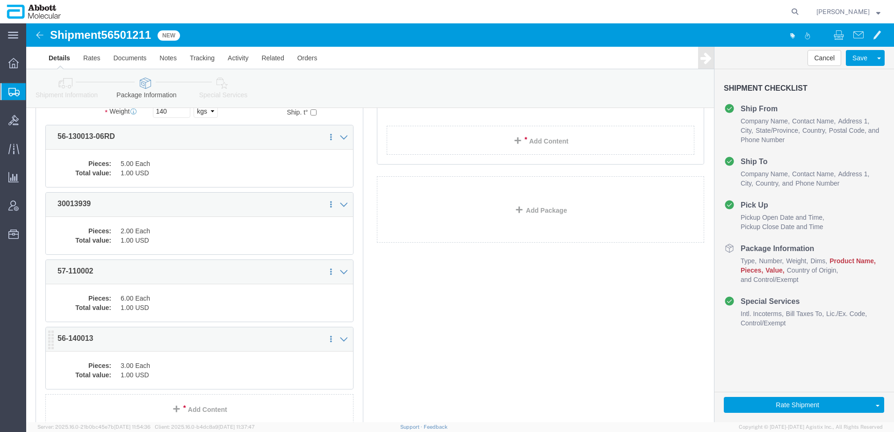
scroll to position [223, 0]
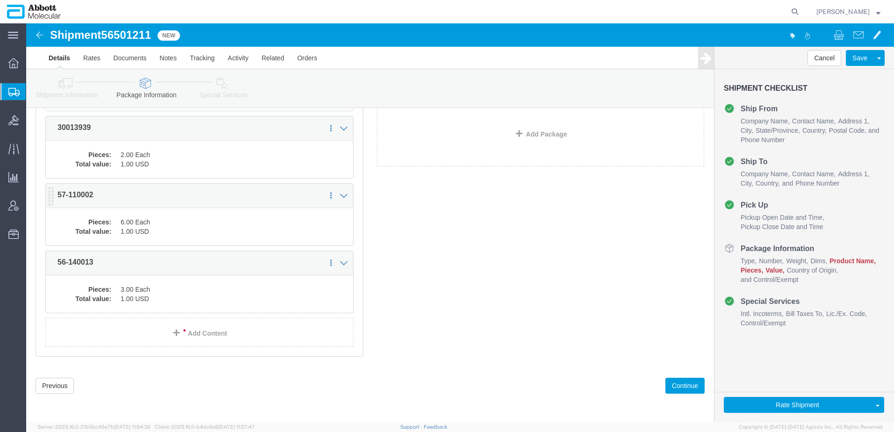
click dl "Pieces: 6.00 Each Total value: 1.00 USD"
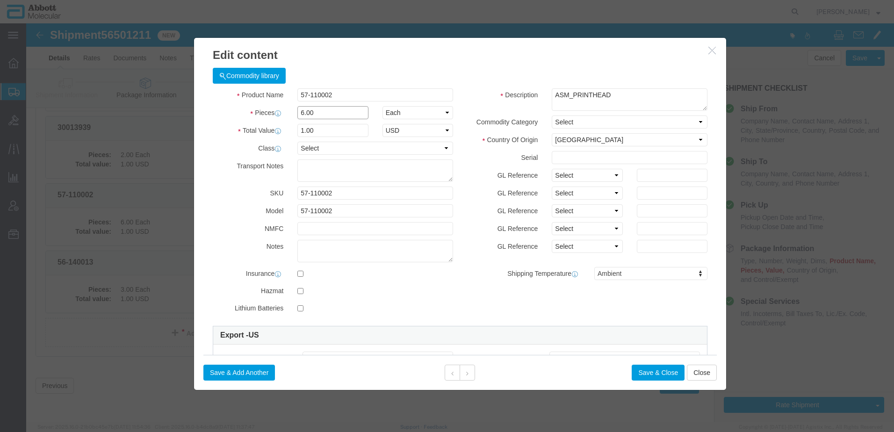
drag, startPoint x: 291, startPoint y: 88, endPoint x: 219, endPoint y: 97, distance: 72.6
click div "Product Name 57-110002 Pieces 6.00 Select Bag Barrels 100Board Feet Bottle Box …"
type input "12"
drag, startPoint x: 292, startPoint y: 106, endPoint x: 205, endPoint y: 112, distance: 87.6
click div "Total Value 2 Select ADP AED AFN ALL AMD AOA ARS ATS AUD AWG AZN BAM BBD BDT BG…"
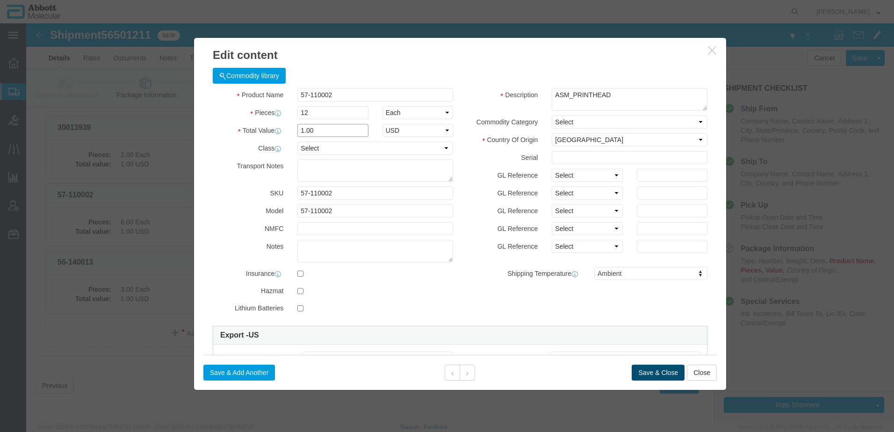
type input "1.00"
click button "Save & Close"
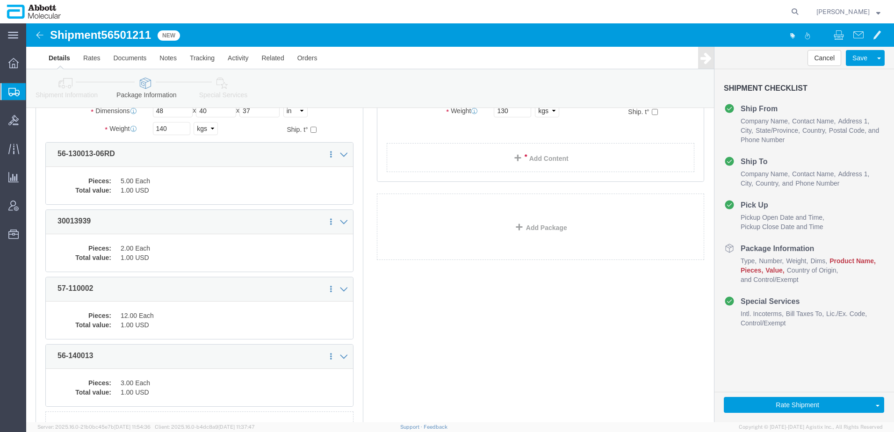
scroll to position [82, 0]
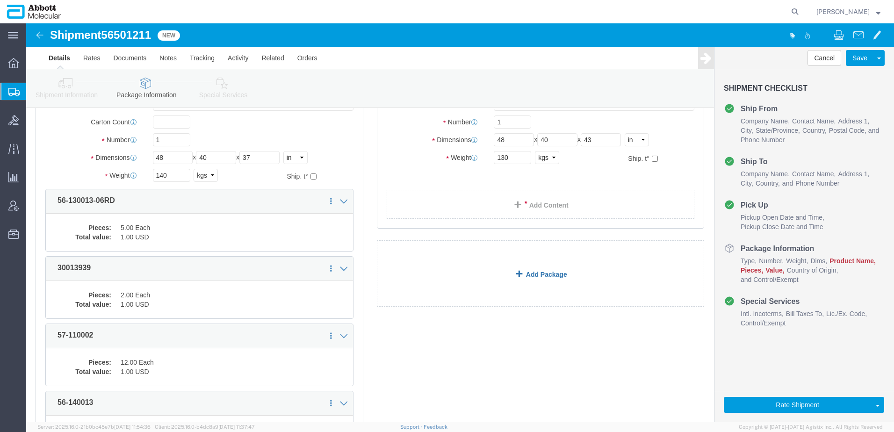
click link "Add Package"
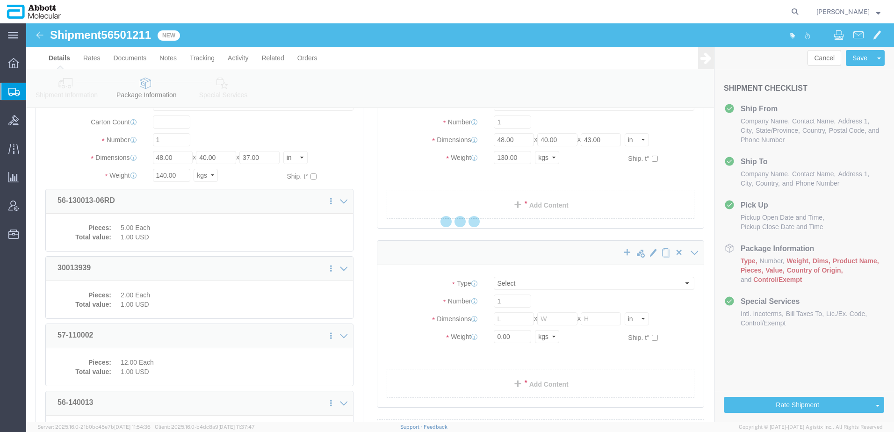
select select "PSST"
select select "CBOX"
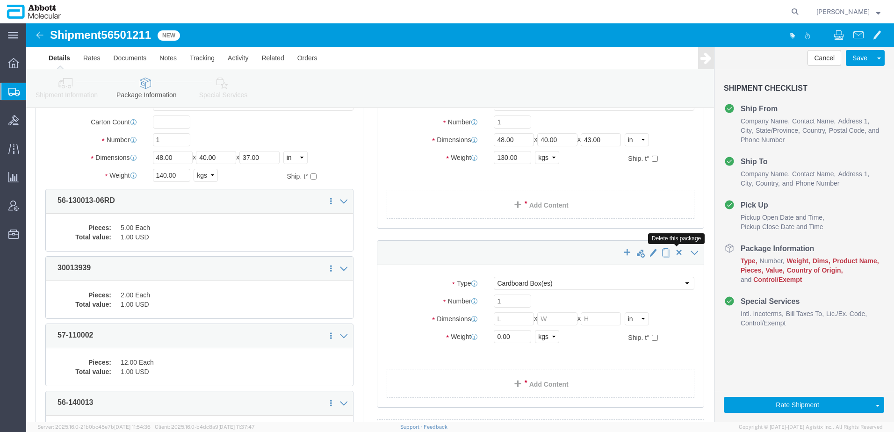
click span "button"
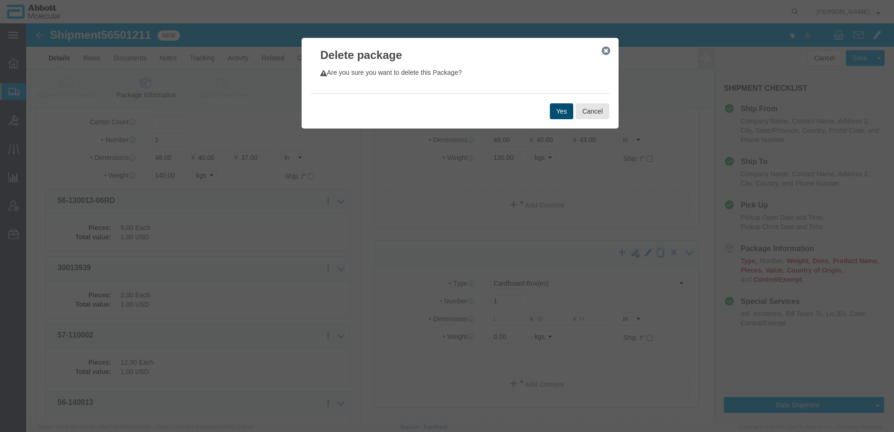
click button "Yes"
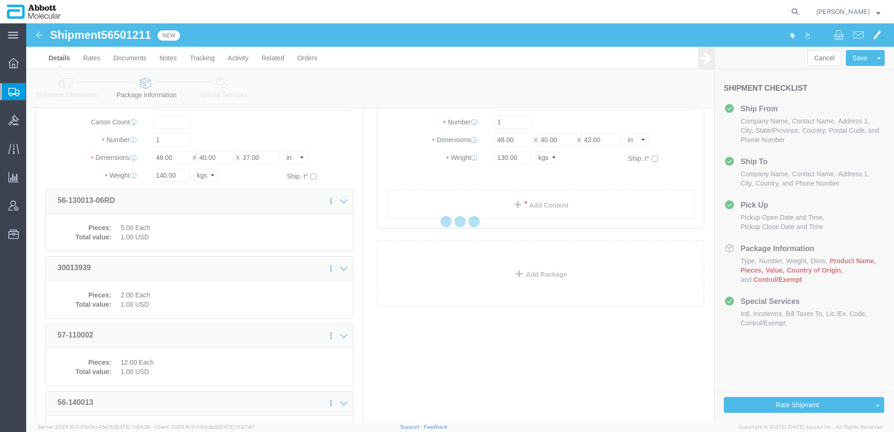
select select "PSST"
select select "CBOX"
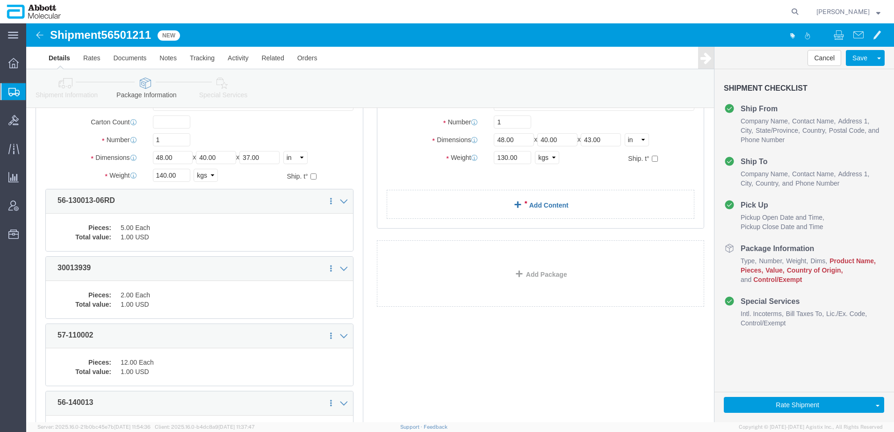
click link "Add Content"
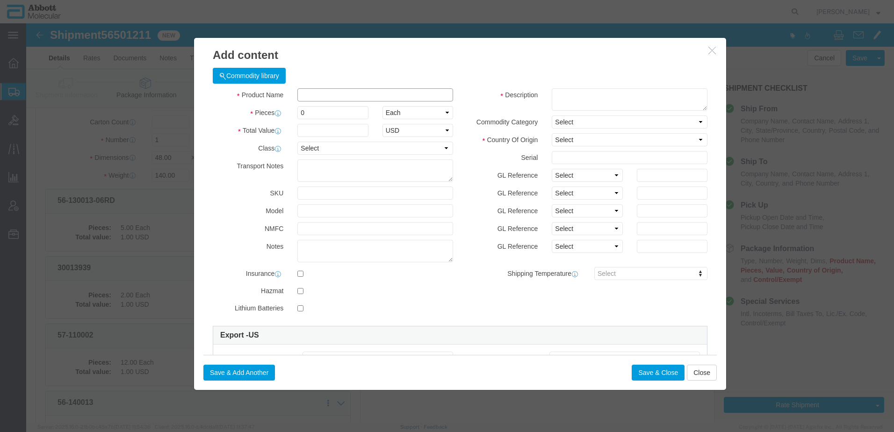
click input "text"
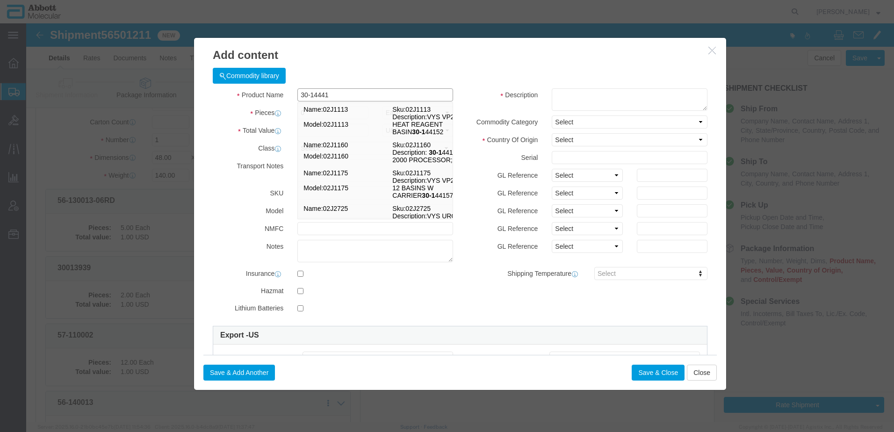
type input "30-144415"
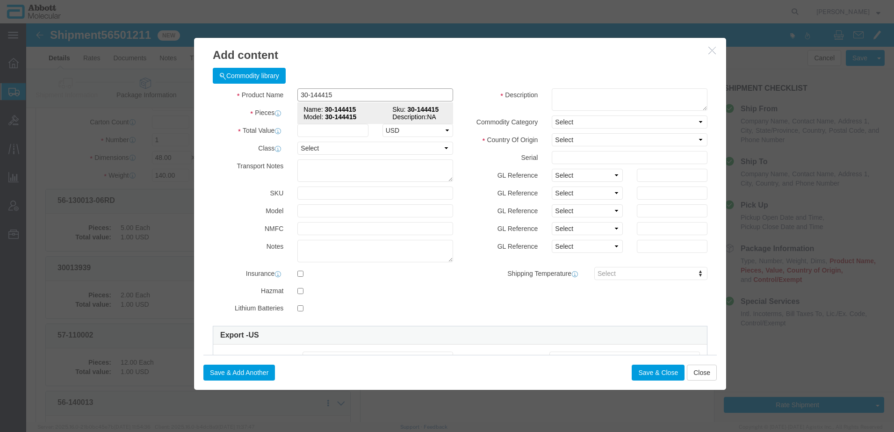
click span "Model:"
select select
checkbox input "false"
select select "US"
type input "8479909596"
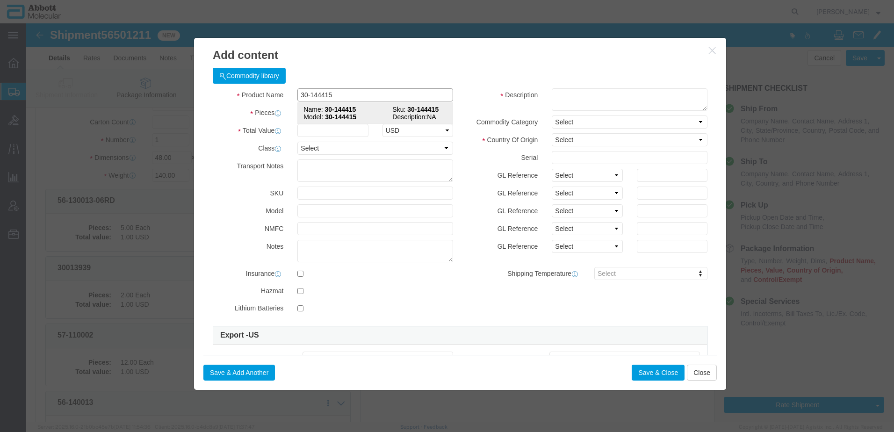
select select "BIS"
checkbox input "false"
type input "30-144415"
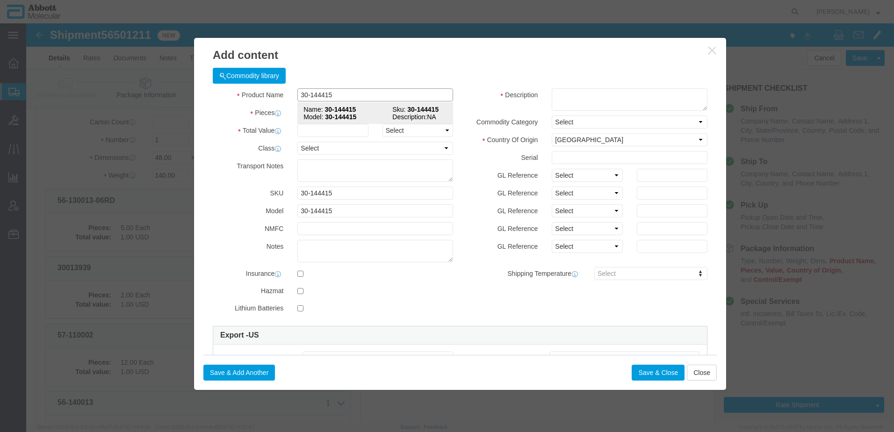
type textarea "NA"
select select "NLR"
type input "30-144415"
click input "text"
type input "1"
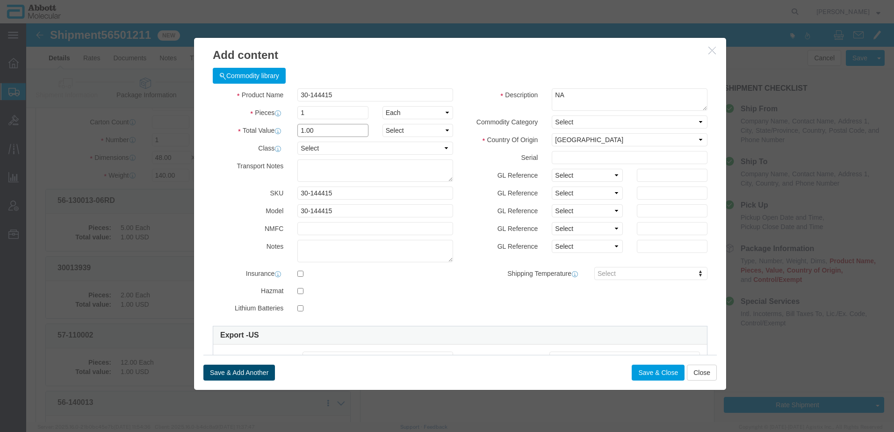
type input "1.00"
click button "Save & Add Another"
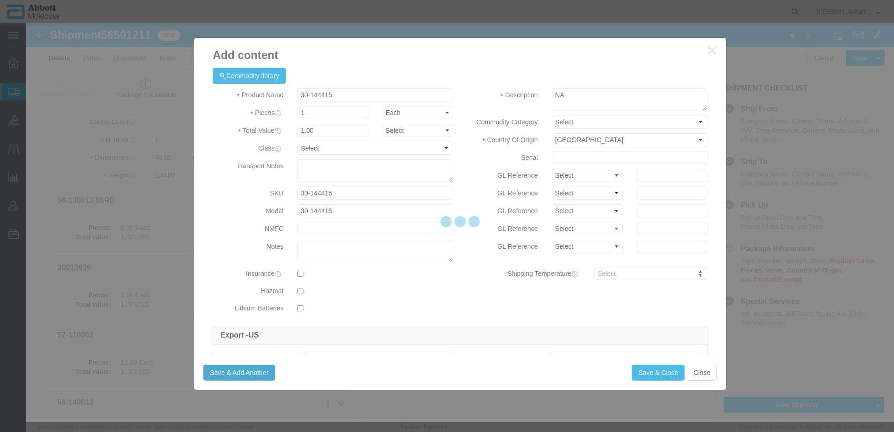
select select "EA"
select select
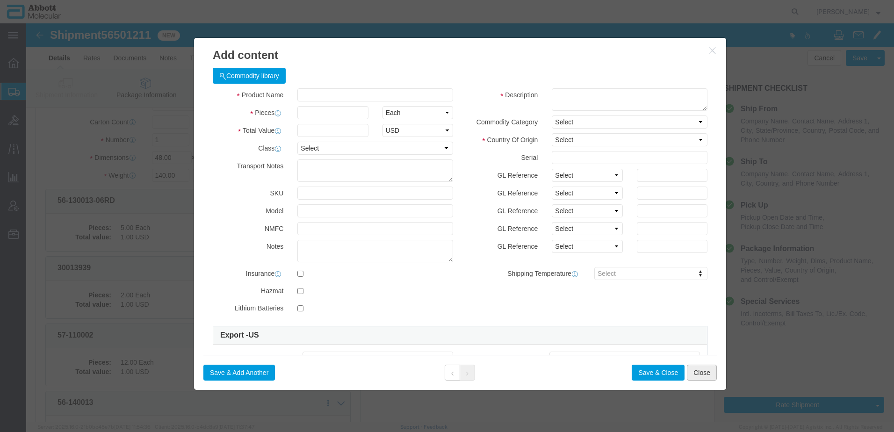
click button "Close"
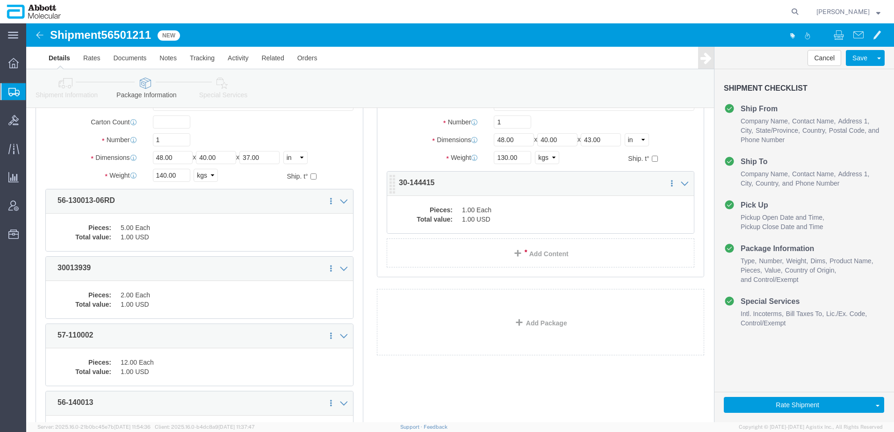
click dd "1.00 Each"
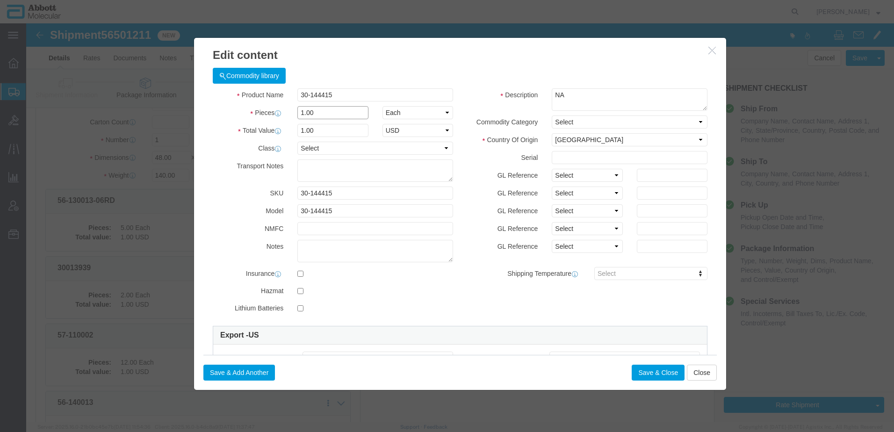
drag, startPoint x: 303, startPoint y: 88, endPoint x: 142, endPoint y: 81, distance: 161.0
click div "Edit content Commodity library Product Name 30-144415 Pieces 1.00 Select Bag Ba…"
type input "2"
drag, startPoint x: 303, startPoint y: 108, endPoint x: 190, endPoint y: 103, distance: 113.7
click div "Total Value Total value of all the pieces 2 Select ADP AED AFN ALL AMD AOA ARS …"
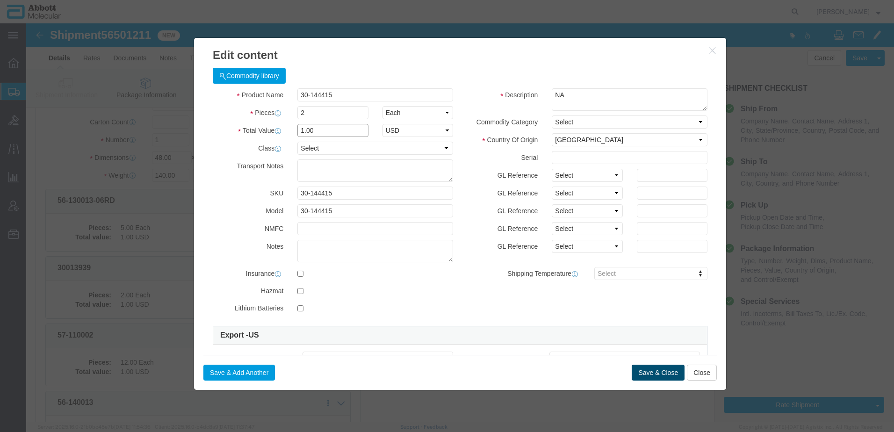
type input "1.00"
click button "Save & Close"
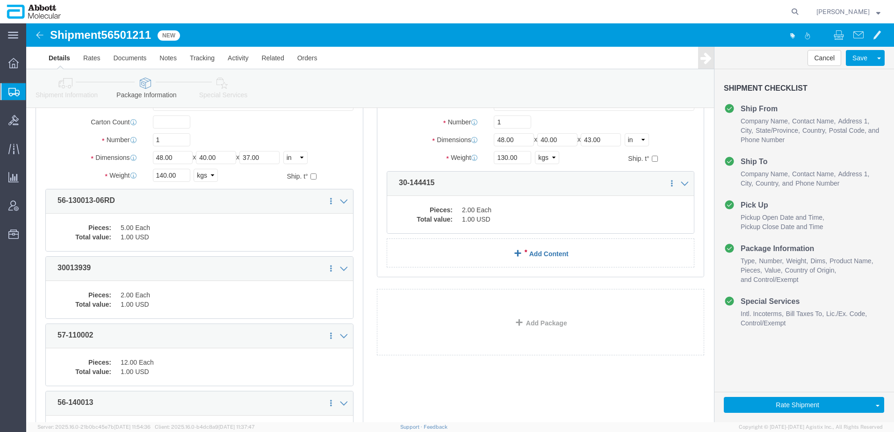
click span
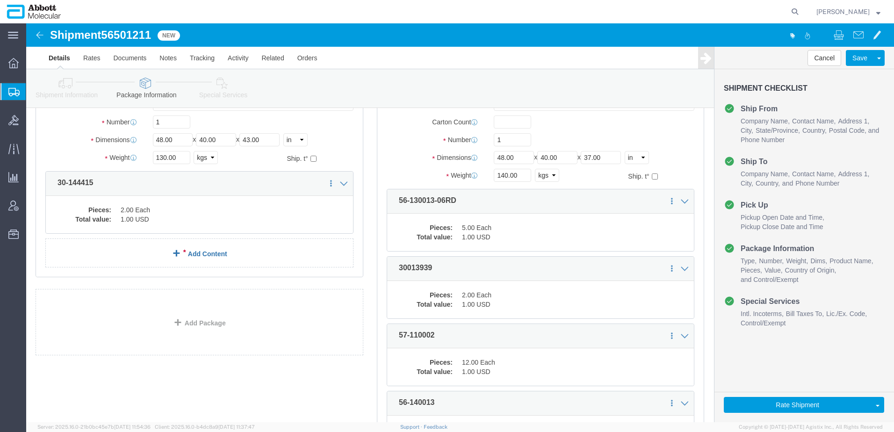
click span
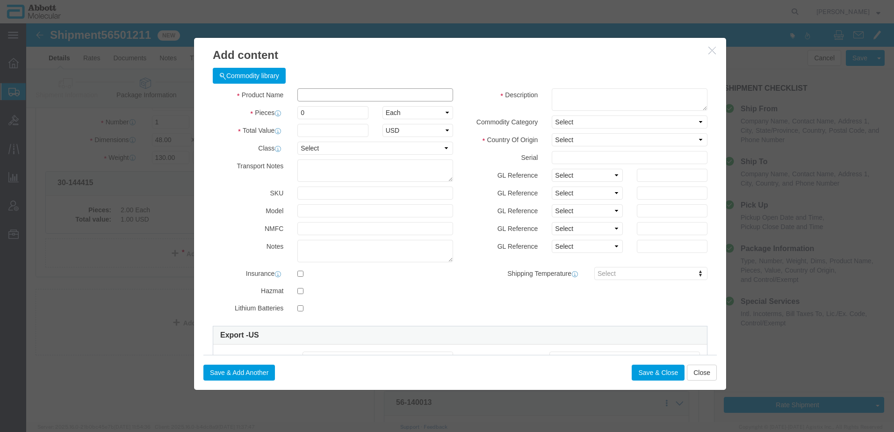
click input "text"
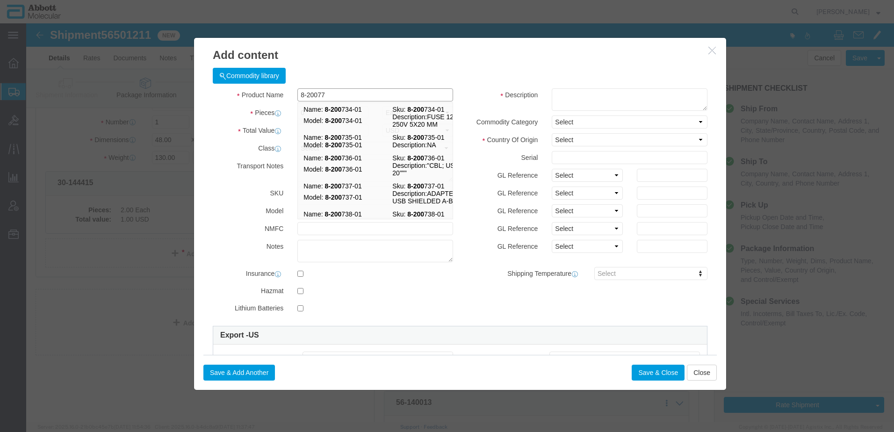
type input "8-200776"
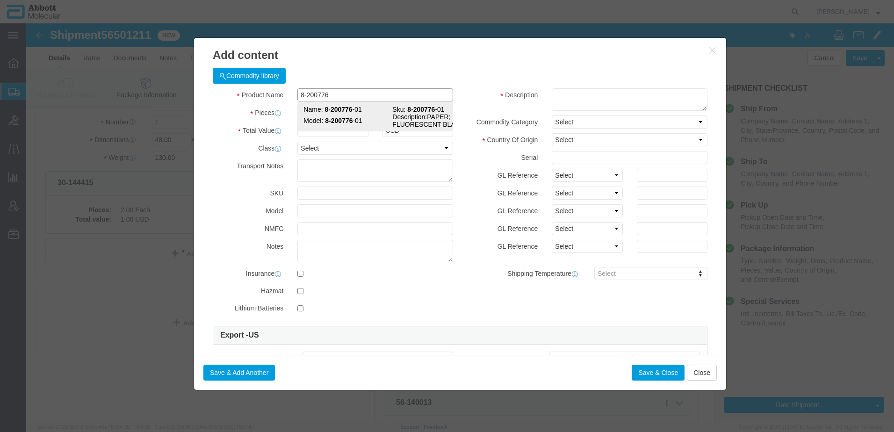
click strong "8-200776"
select select
checkbox input "false"
select select "FR"
type input "AMBIENT"
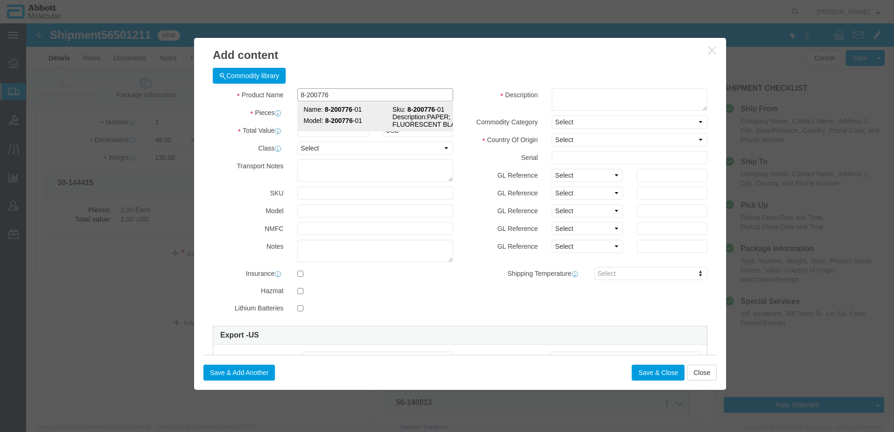
type input "4802586020"
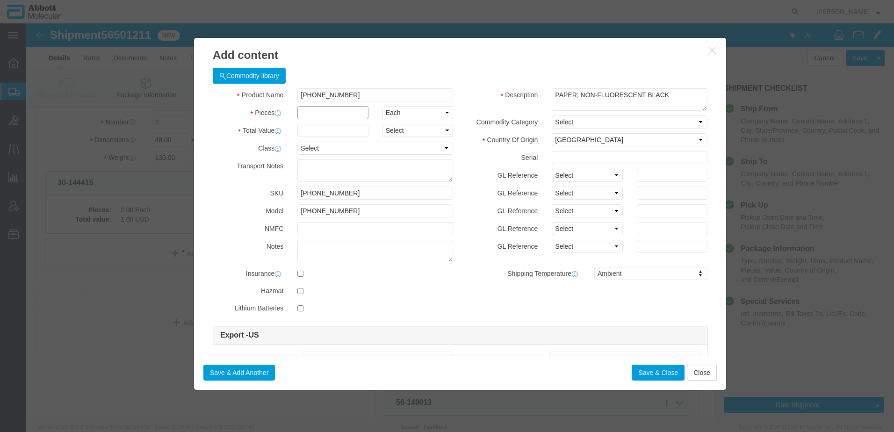
click input "text"
click button "Save & Add Another"
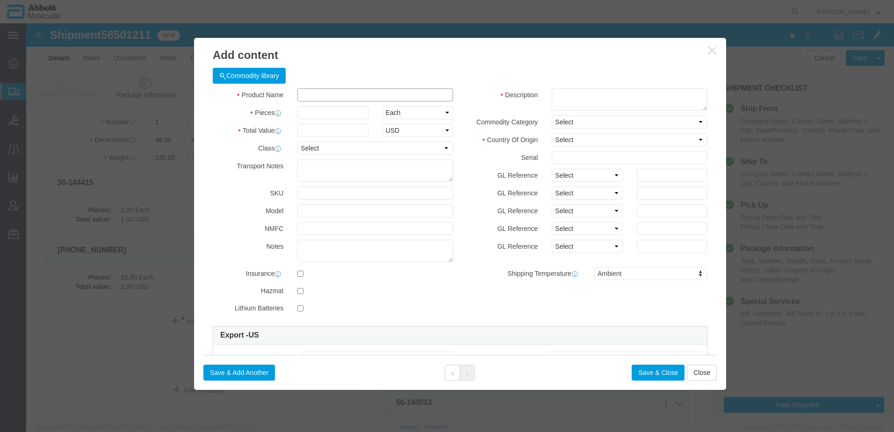
click input "text"
click strong "56-270039"
click input "text"
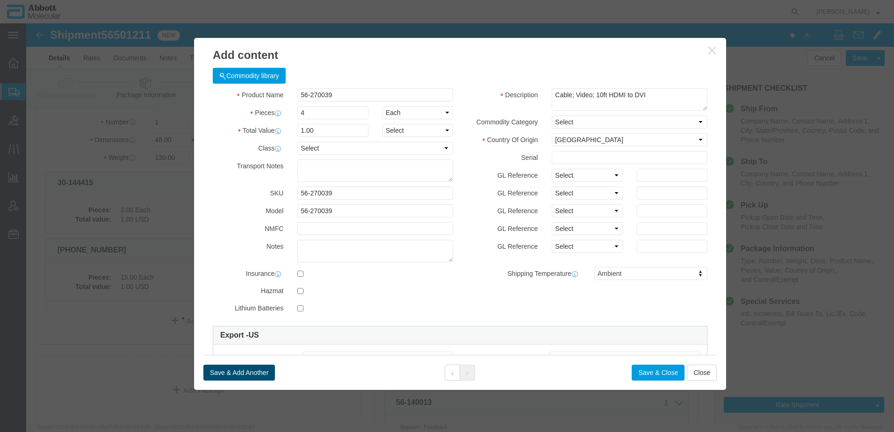
click button "Save & Add Another"
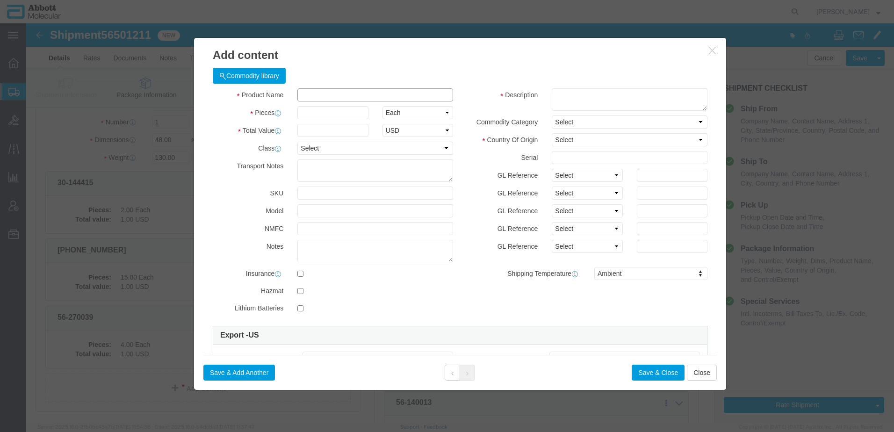
click input "text"
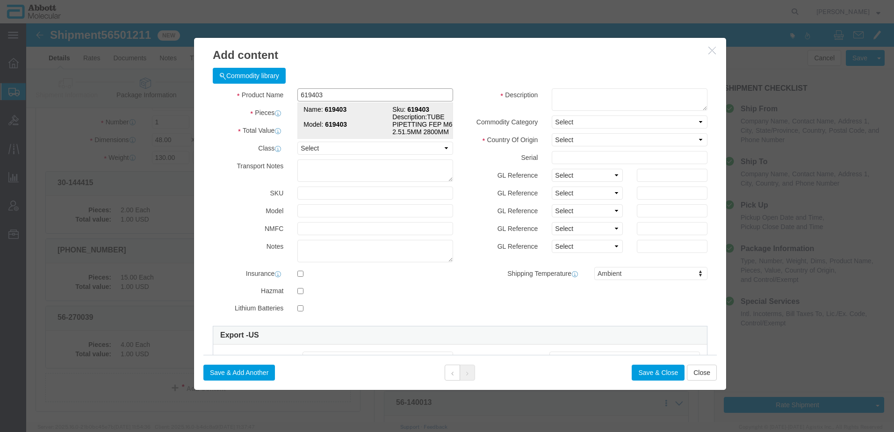
click td "Model: 619403"
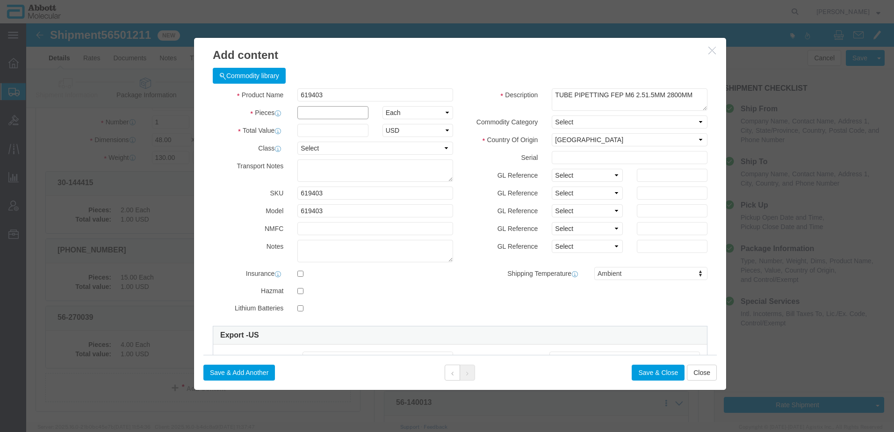
click input "text"
click button "Save & Add Another"
click input "text"
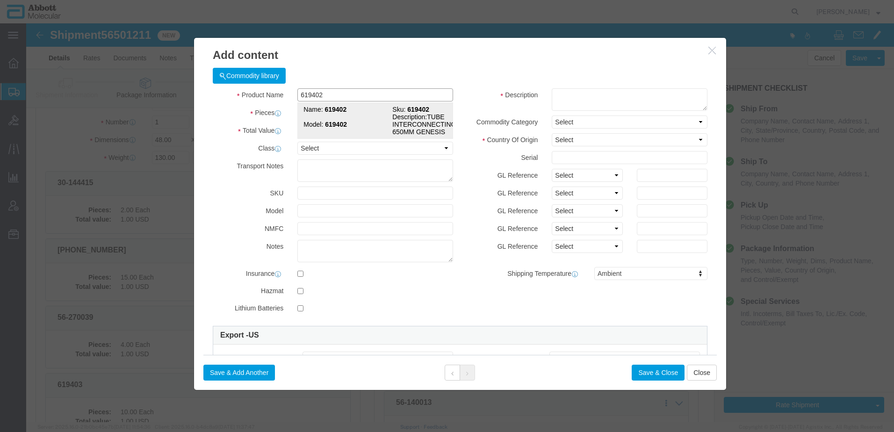
drag, startPoint x: 319, startPoint y: 92, endPoint x: 281, endPoint y: 85, distance: 38.5
click td "Model: 619402"
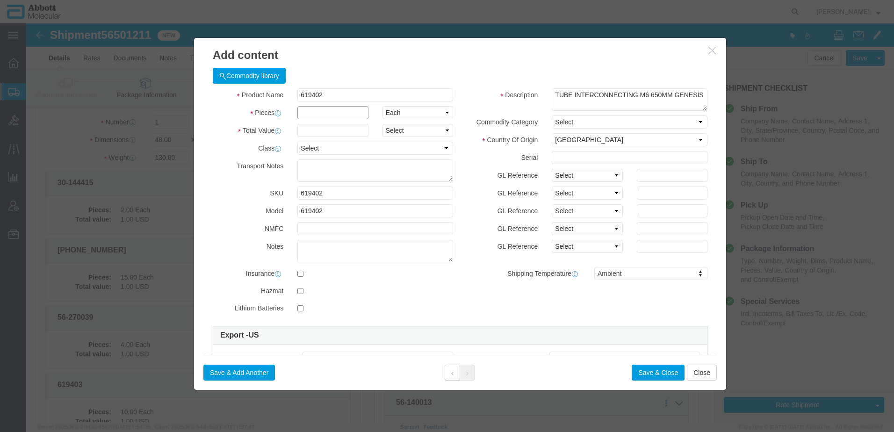
click input "text"
click button "Save & Add Another"
click input "text"
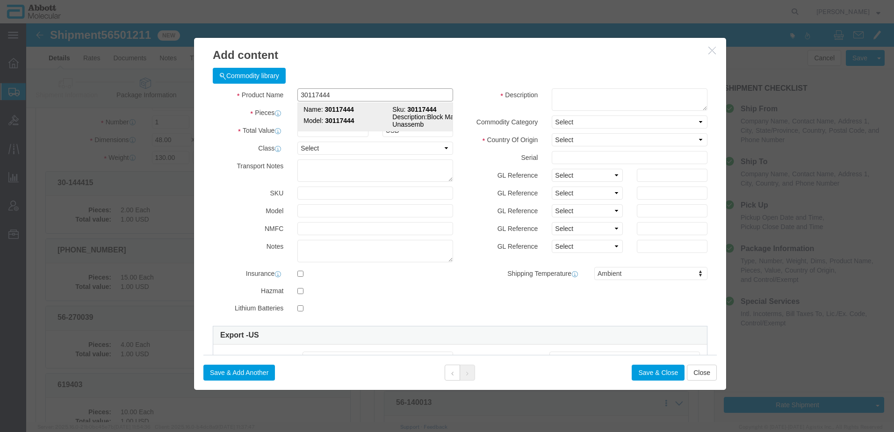
click strong "30117444"
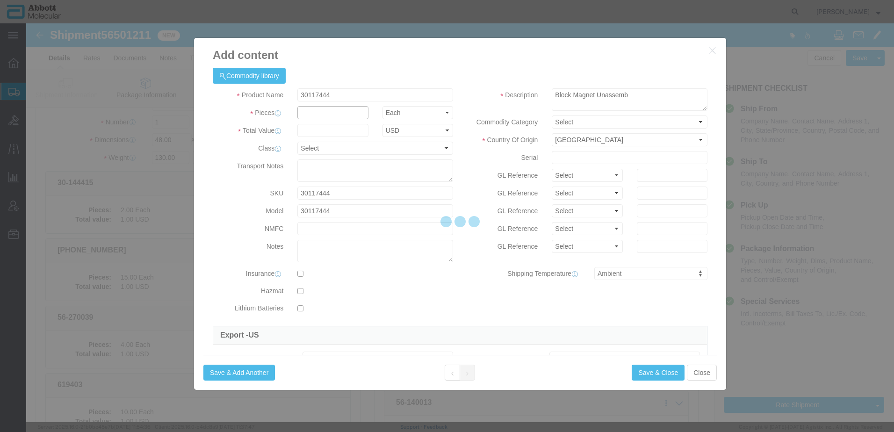
click input "text"
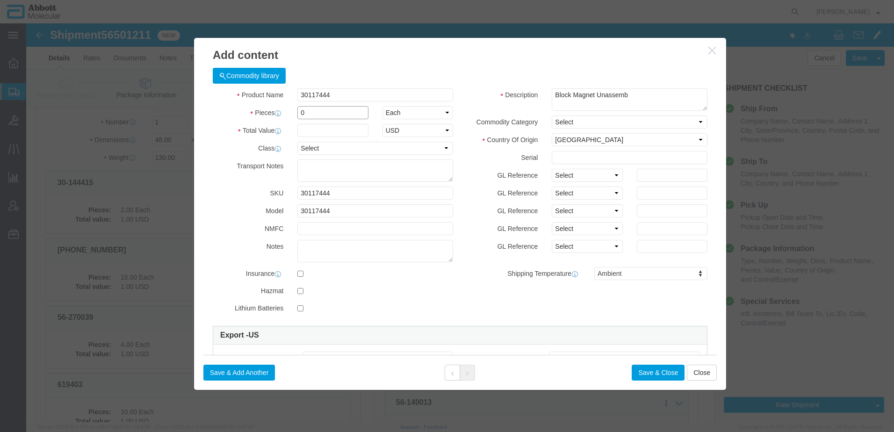
drag, startPoint x: 326, startPoint y: 112, endPoint x: 317, endPoint y: 106, distance: 10.9
click div "Product Name 30117444 30117444 Pieces 0 Select Bag Barrels 100Board Feet Bottle…"
click button "Save & Add Another"
click input "text"
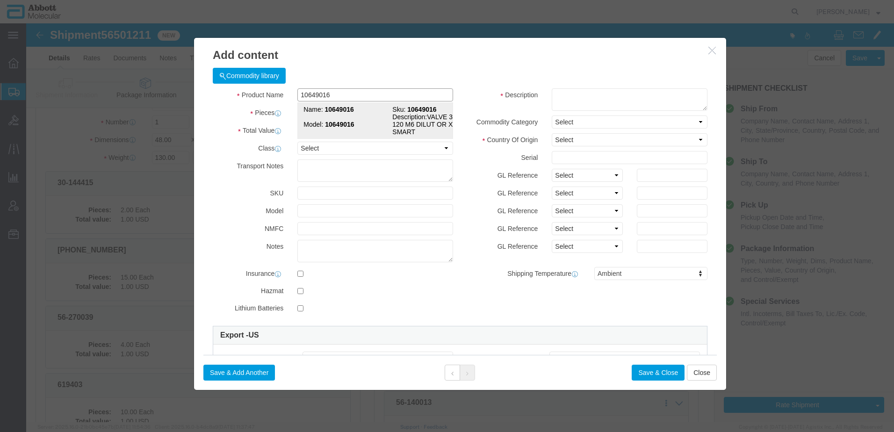
drag, startPoint x: 310, startPoint y: 101, endPoint x: 305, endPoint y: 94, distance: 9.1
click strong "10649016"
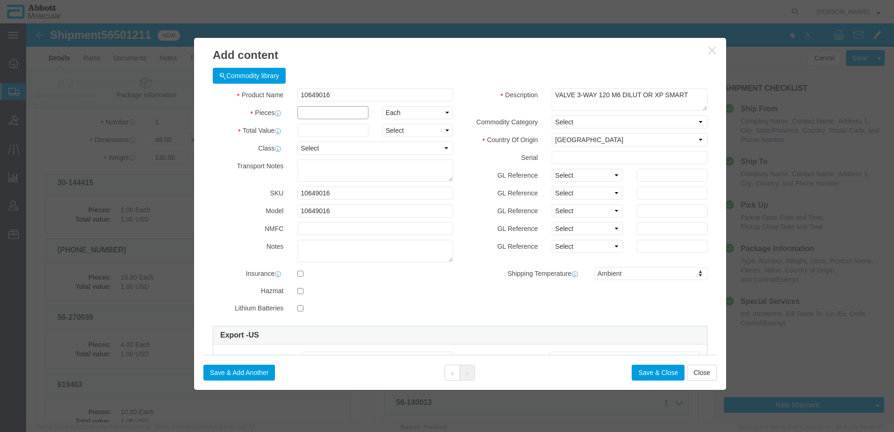
click input "text"
drag, startPoint x: 270, startPoint y: 89, endPoint x: 139, endPoint y: 87, distance: 130.5
click div "Add content Commodity library Product Name 10649016 10649016 Pieces 16 Select B…"
click button "Save & Add Another"
click input "text"
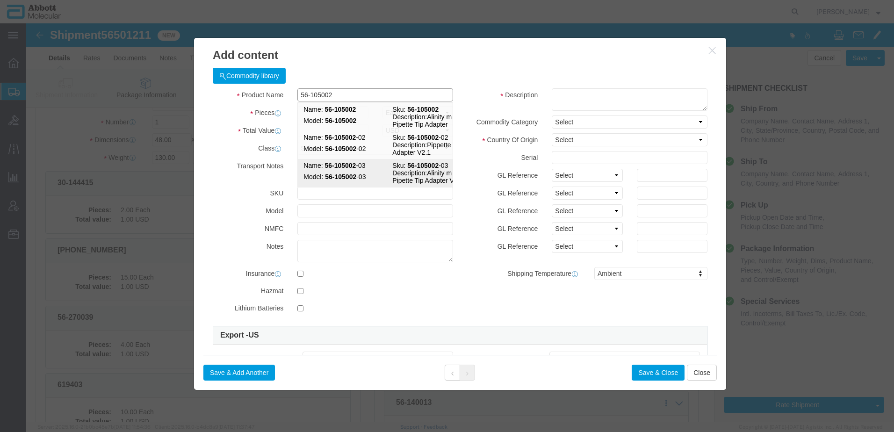
click strong "56-105002"
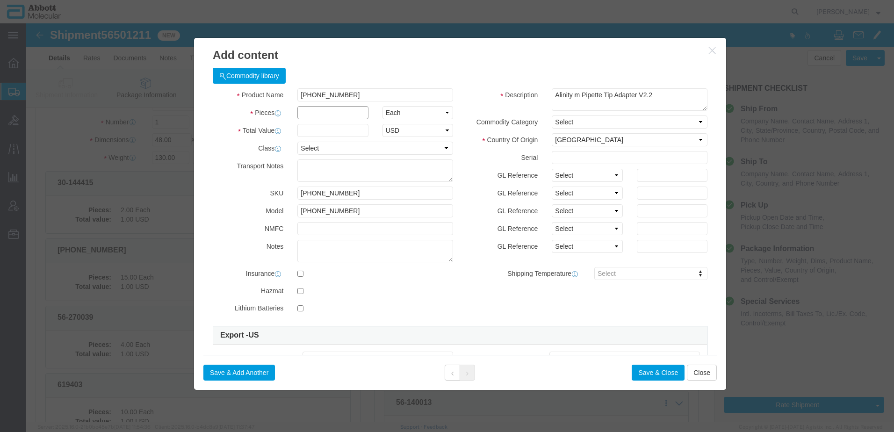
click input "text"
click select "Select Account Type Activity ID Airline Appointment Number ASN Batch Number Bil…"
click input "text"
click button "Save & Add Another"
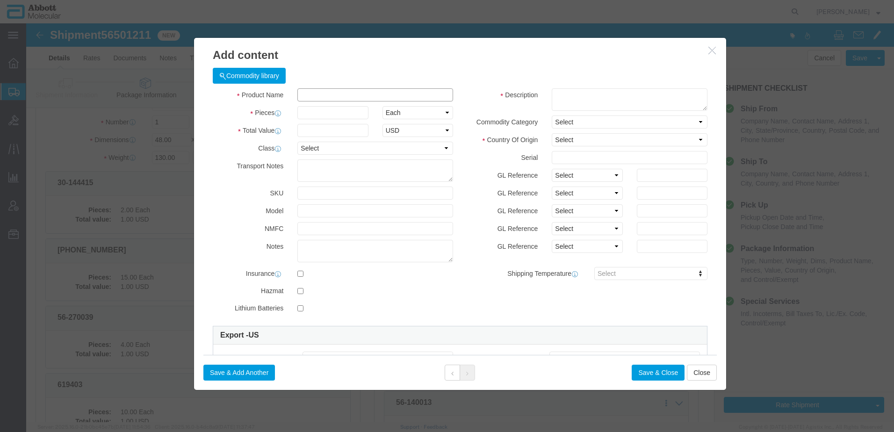
click input "text"
click strong "8-200738"
click input "text"
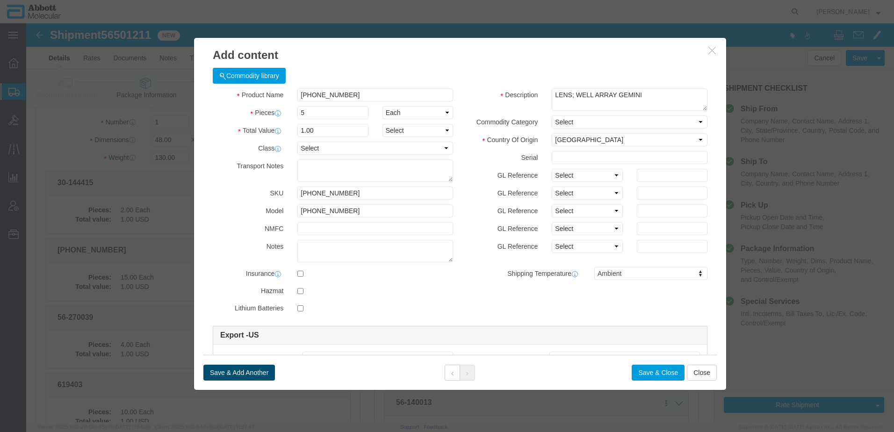
click button "Save & Add Another"
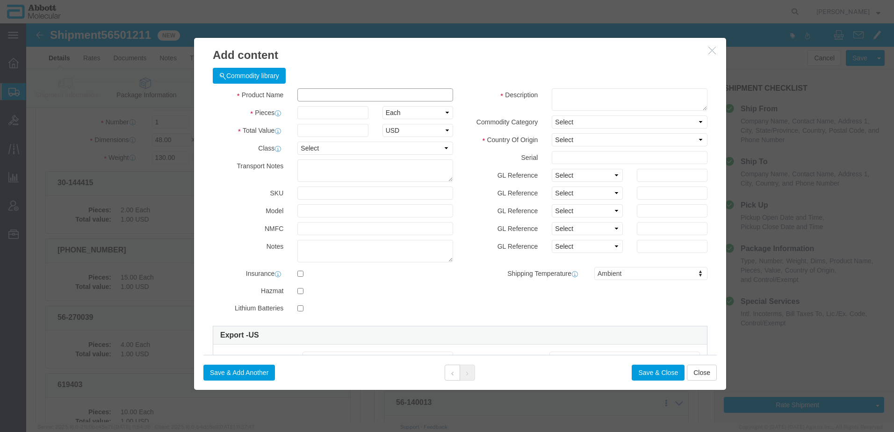
click input "text"
click strong "30084426"
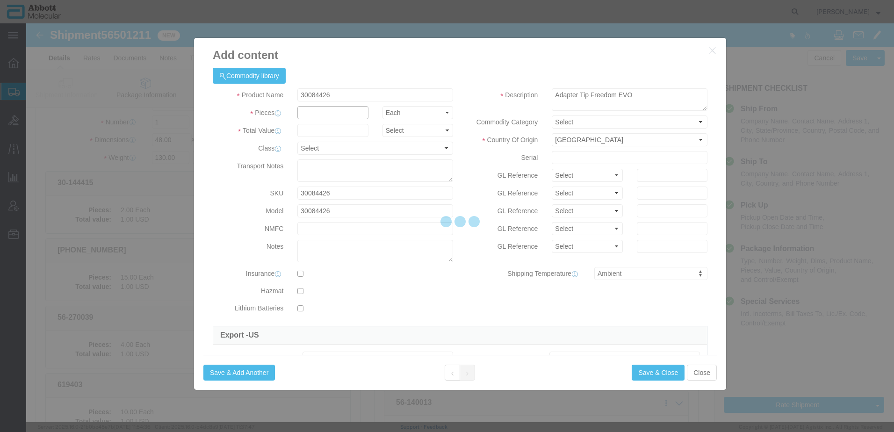
click input "text"
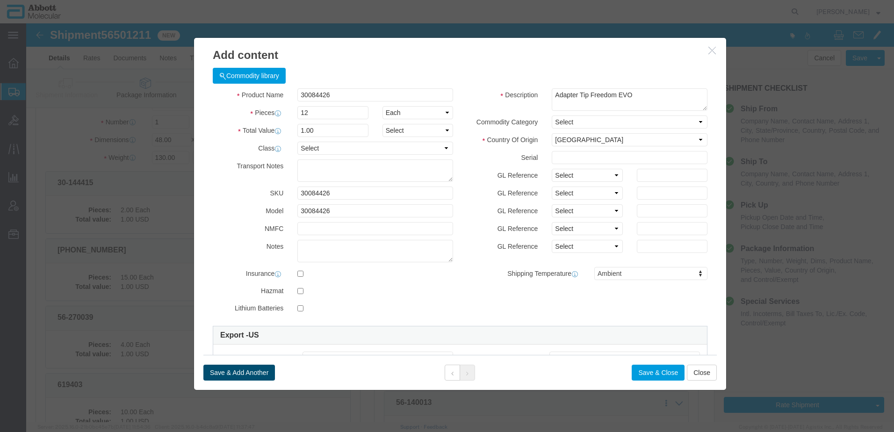
click button "Save & Add Another"
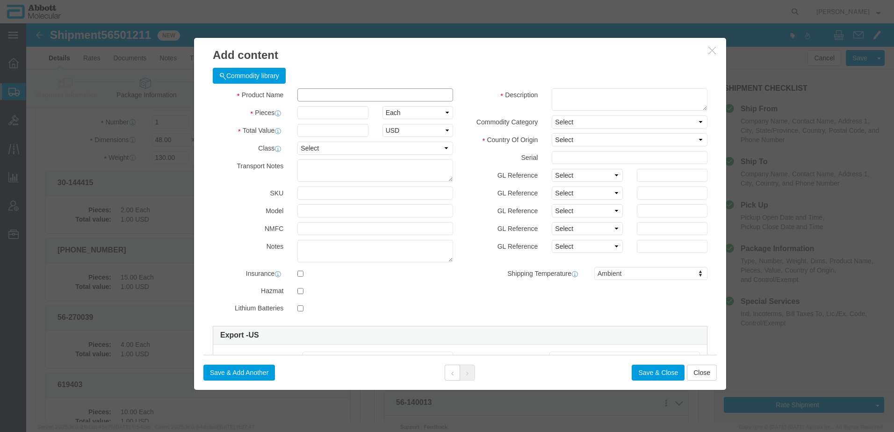
click input "text"
drag, startPoint x: 322, startPoint y: 84, endPoint x: 281, endPoint y: 88, distance: 40.4
click strong "10626210"
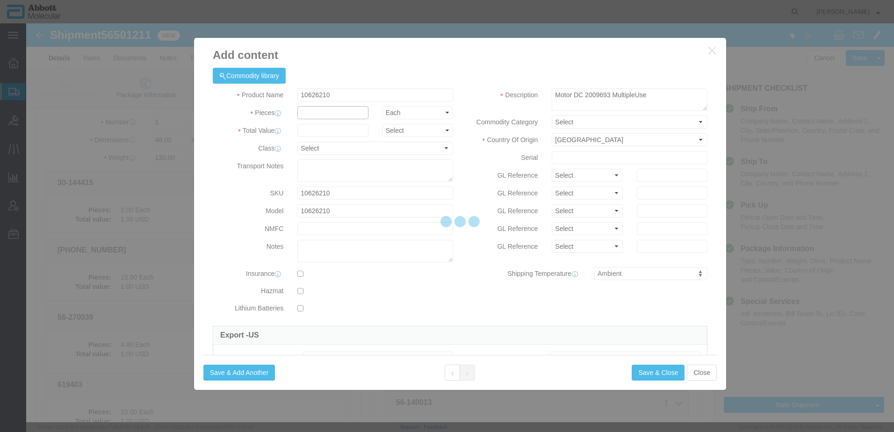
click input "text"
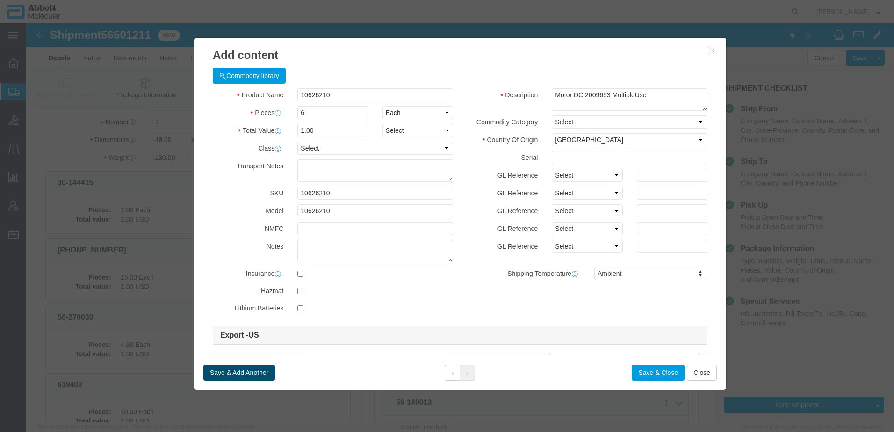
click button "Save & Add Another"
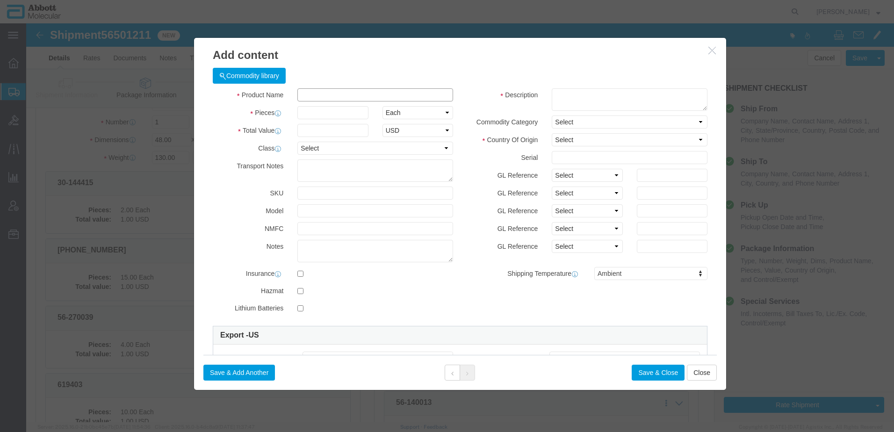
click input "text"
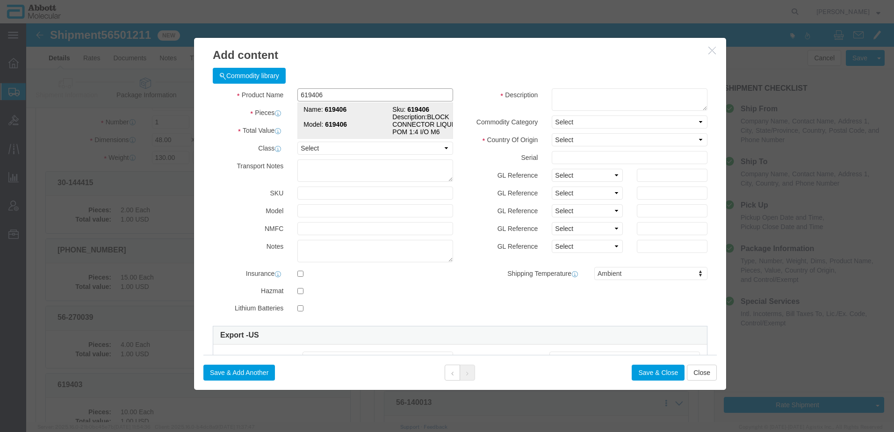
click td "Model: 619406"
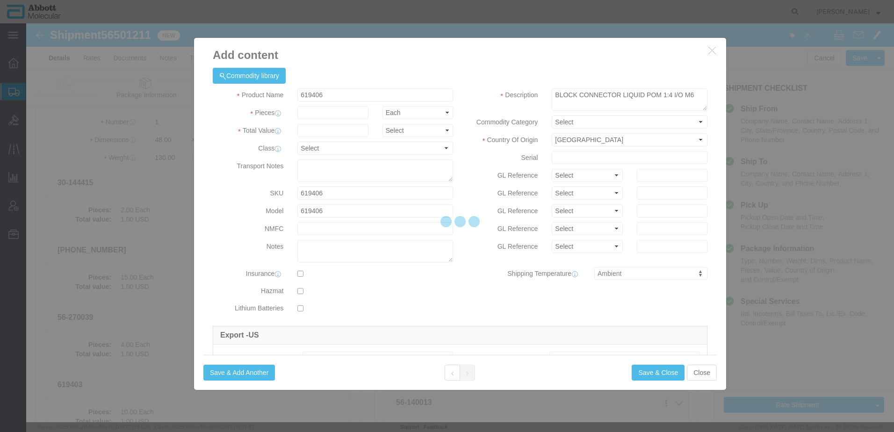
click at [304, 109] on div at bounding box center [460, 222] width 868 height 399
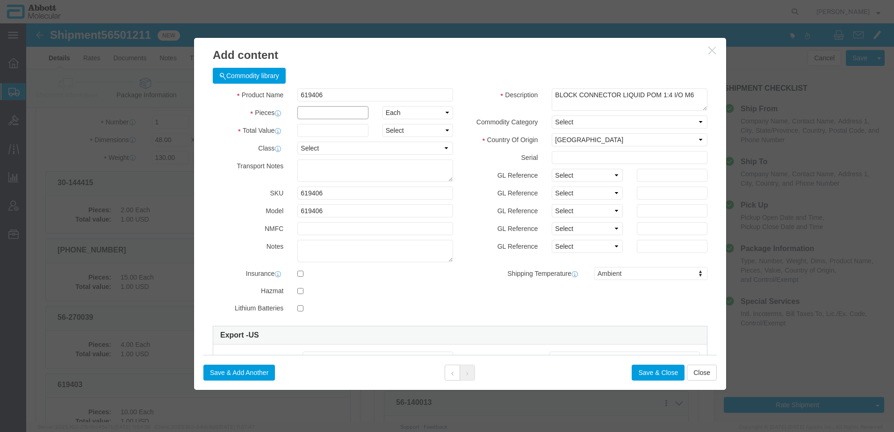
click input "text"
click button "Save & Add Another"
click input "text"
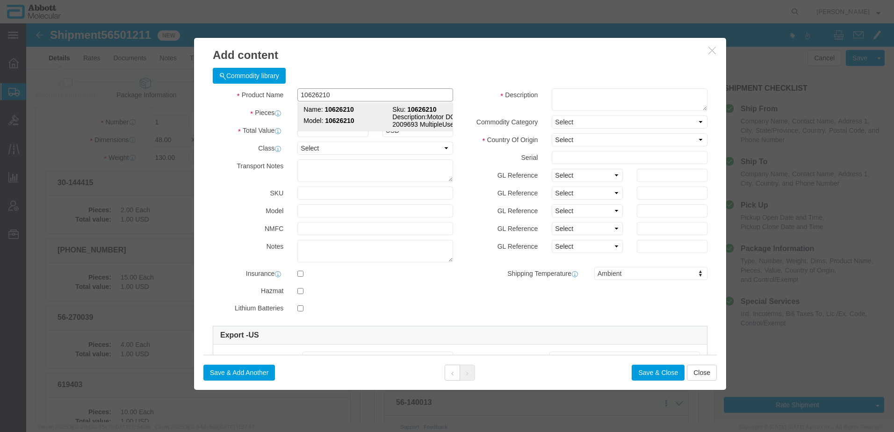
click td "Model: 10626210"
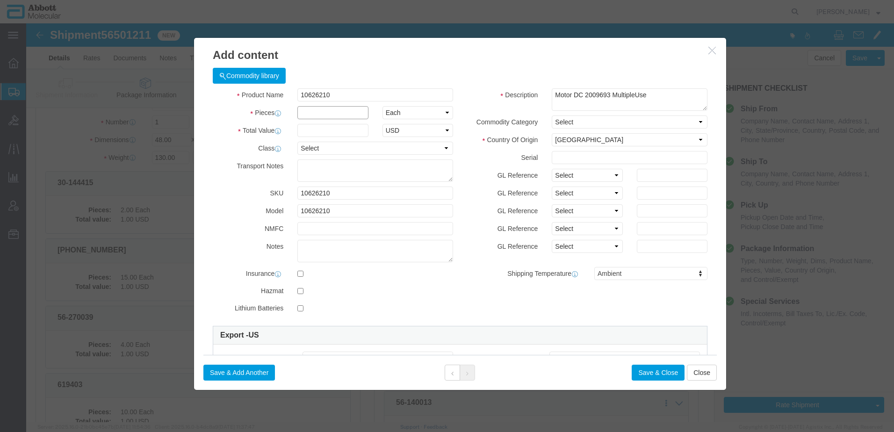
click input "text"
click button "Save & Add Another"
click input "text"
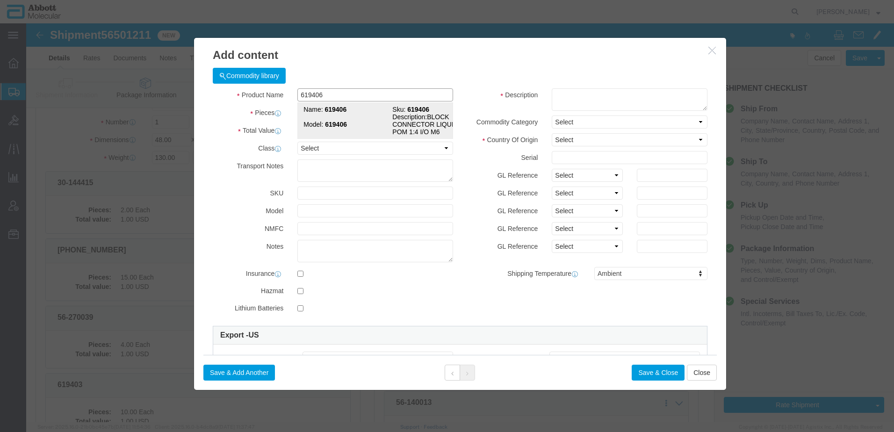
click td "Model: 619406"
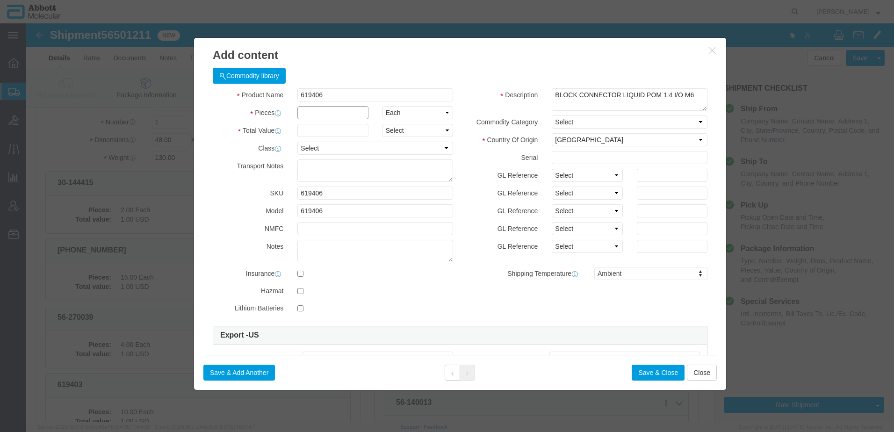
click input "text"
click button "Save & Add Another"
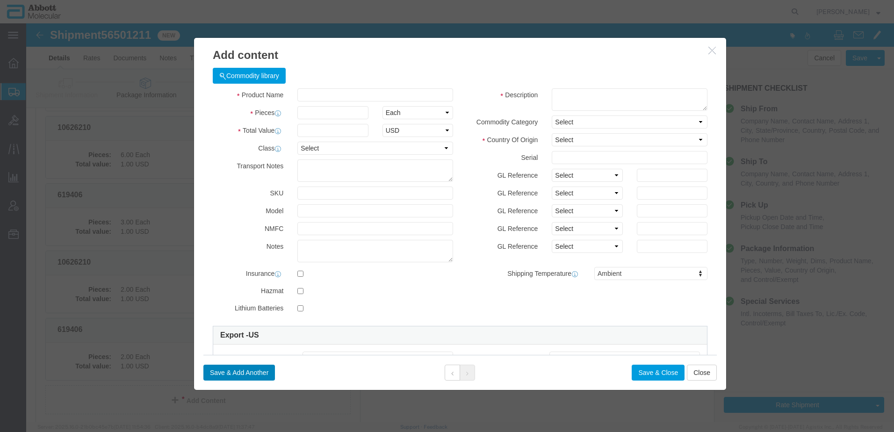
scroll to position [824, 0]
click input "text"
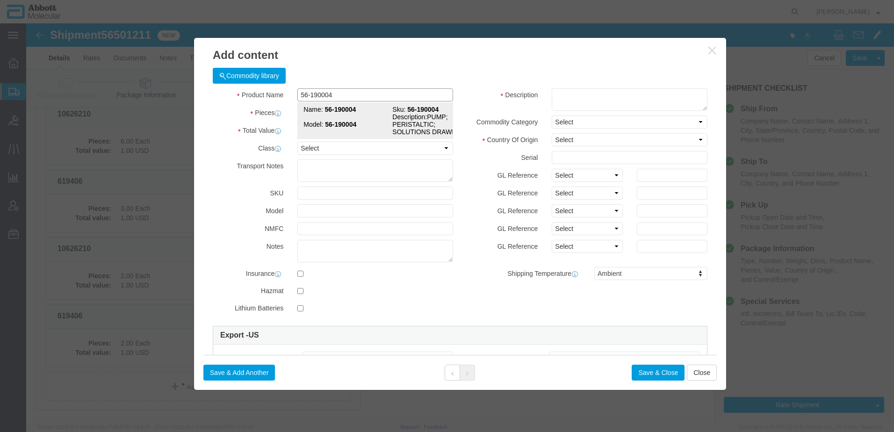
click strong "56-190004"
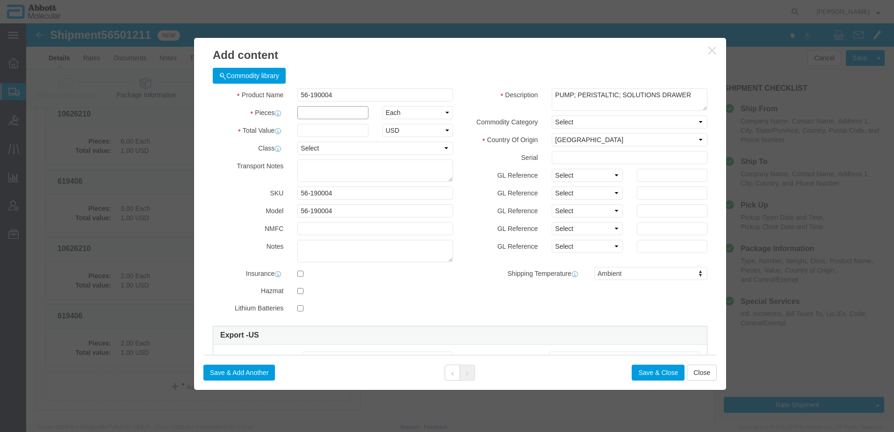
click input "text"
click button "Save & Add Another"
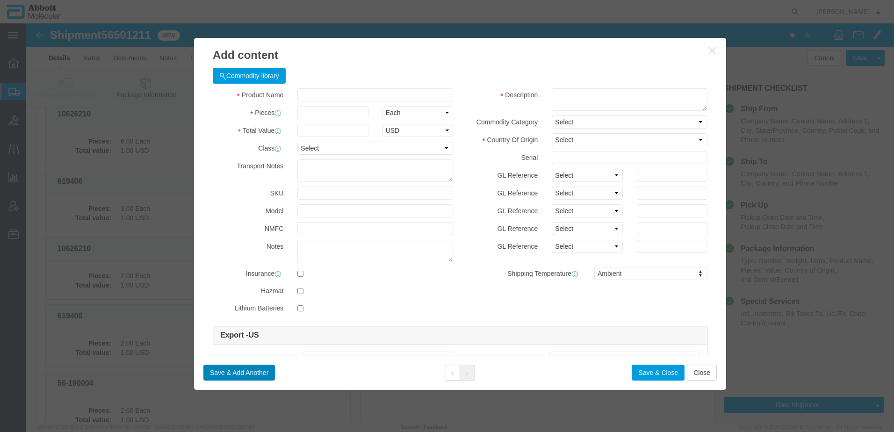
scroll to position [892, 0]
click input "text"
drag, startPoint x: 327, startPoint y: 70, endPoint x: 172, endPoint y: 70, distance: 154.8
click div "Commodity library Product Name 56-190004 56-190004 Pieces Select Bag Barrels 10…"
click strong "57-150021"
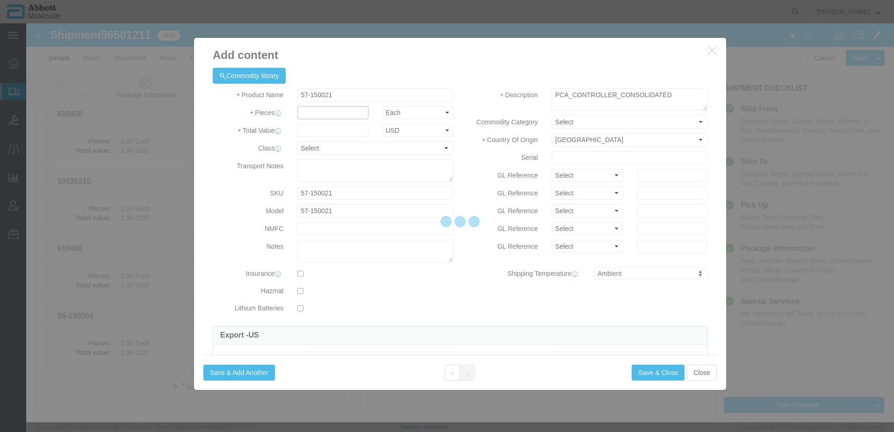
click input "text"
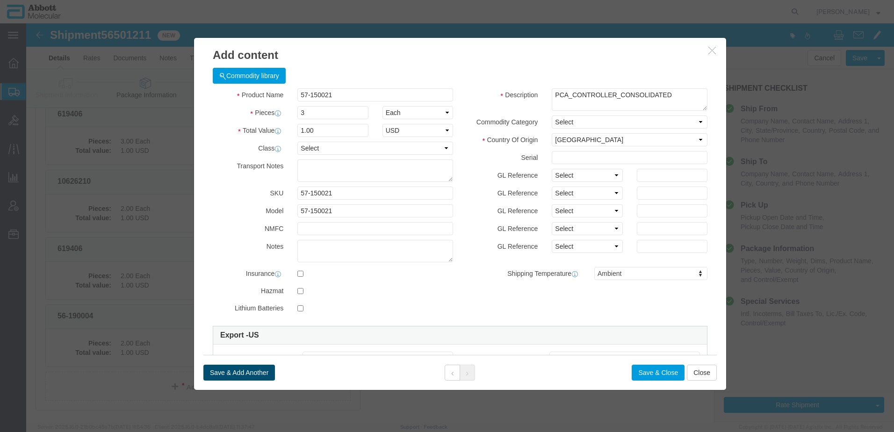
click button "Save & Add Another"
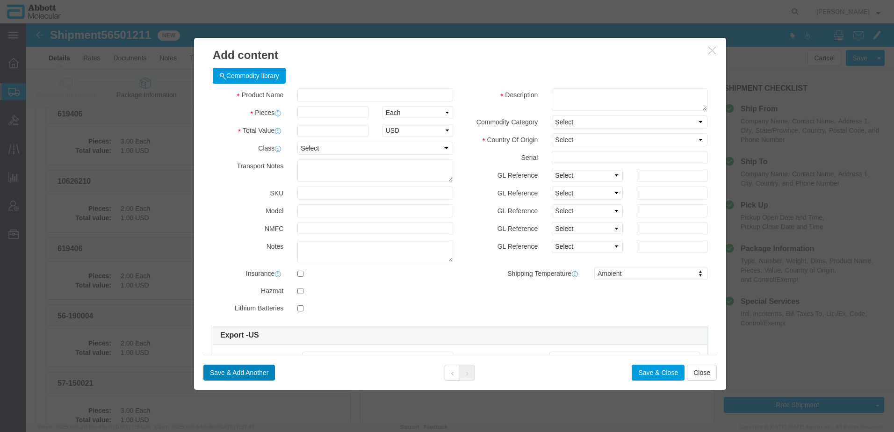
scroll to position [959, 0]
click input "text"
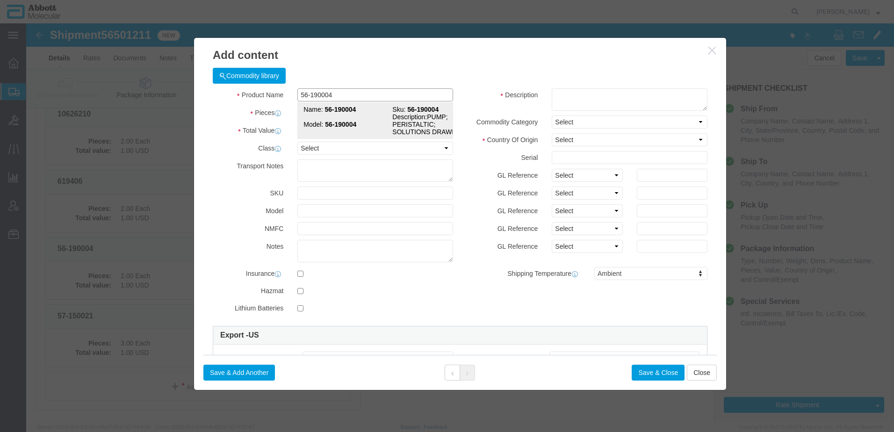
click strong "56-190004"
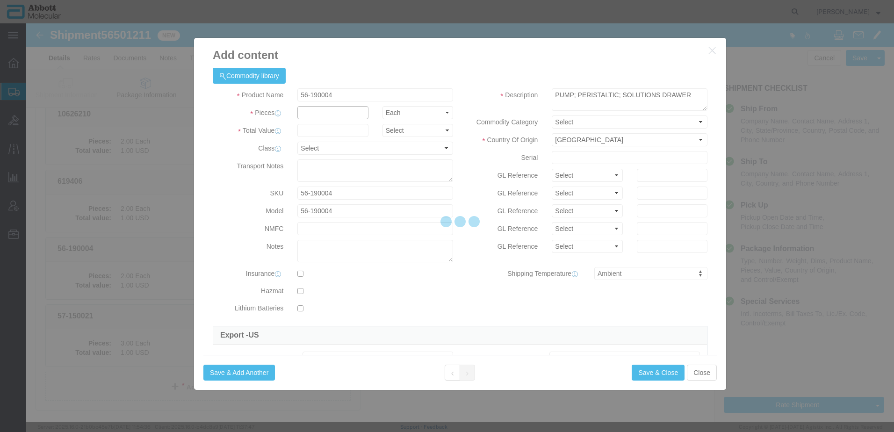
drag, startPoint x: 296, startPoint y: 89, endPoint x: 322, endPoint y: 112, distance: 34.8
click input "text"
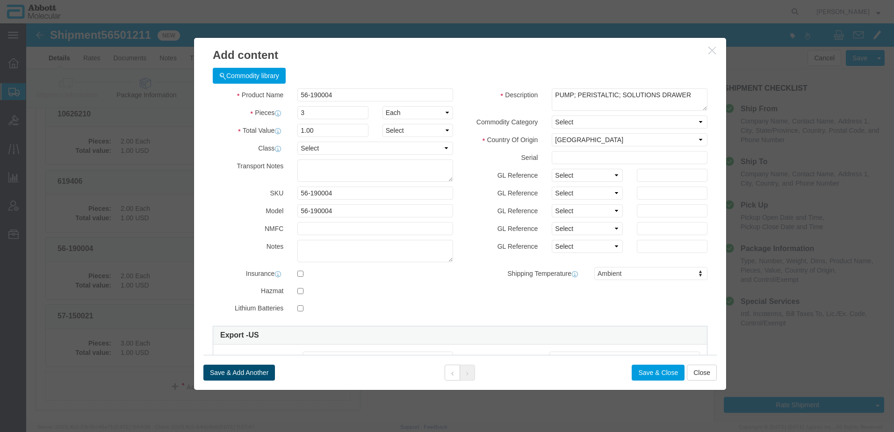
click button "Save & Add Another"
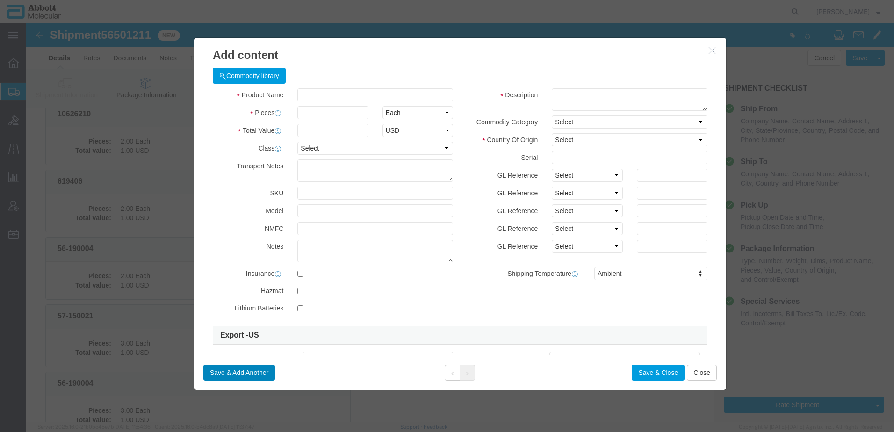
scroll to position [1026, 0]
click input "text"
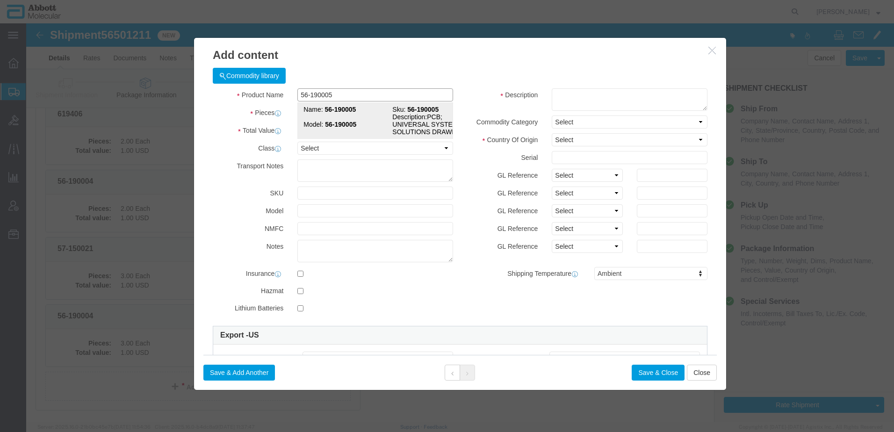
drag, startPoint x: 316, startPoint y: 100, endPoint x: 292, endPoint y: 87, distance: 27.0
click strong "56-190005"
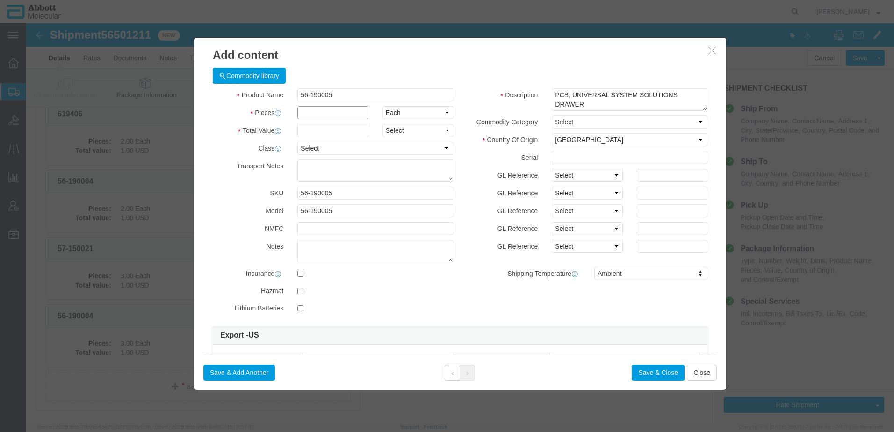
drag, startPoint x: 292, startPoint y: 87, endPoint x: 318, endPoint y: 110, distance: 34.8
click input "text"
click button "Save & Add Another"
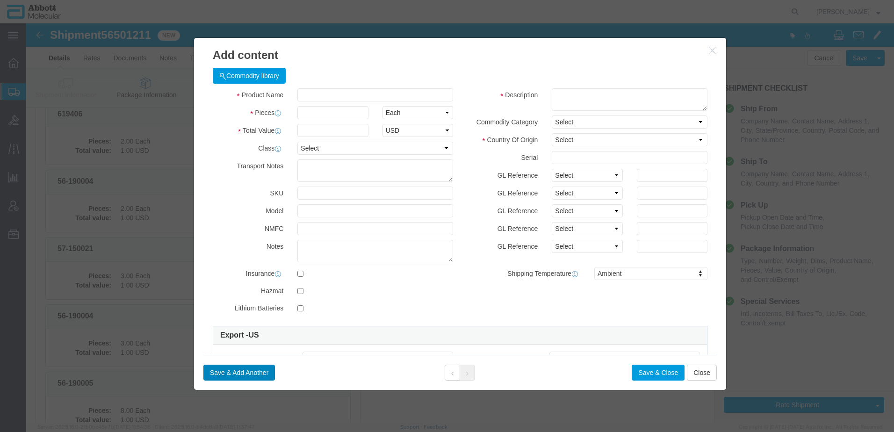
scroll to position [1094, 0]
drag, startPoint x: 665, startPoint y: 347, endPoint x: 135, endPoint y: 258, distance: 538.1
click button "Close"
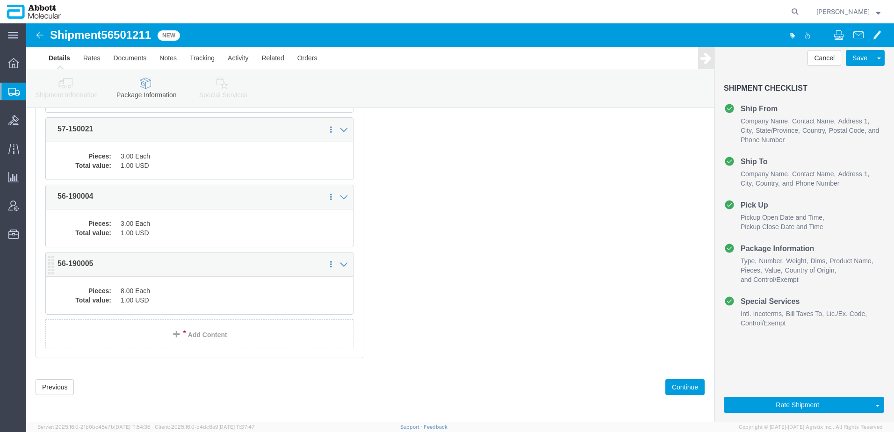
scroll to position [1147, 0]
click button "Continue"
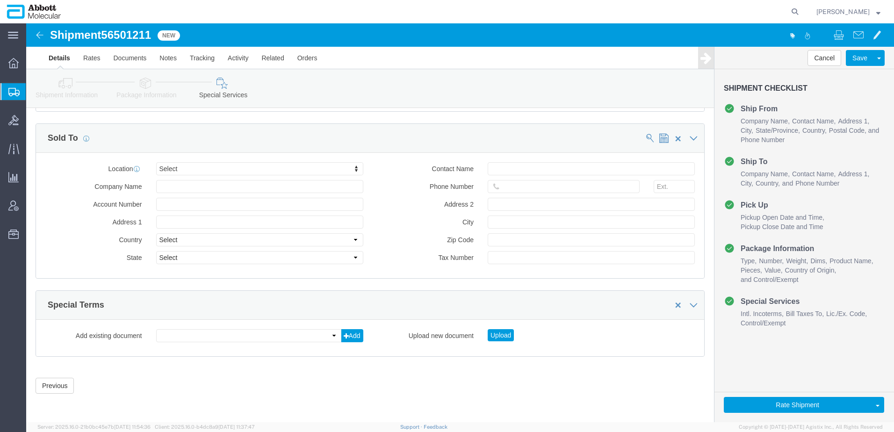
scroll to position [750, 0]
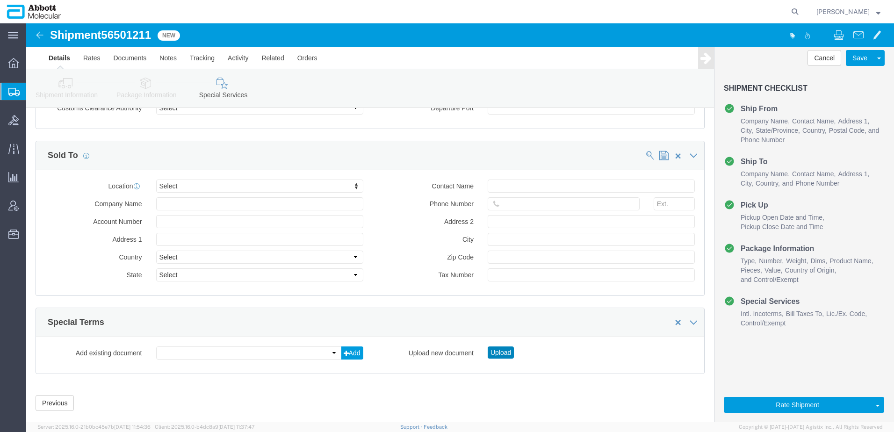
click button "Upload"
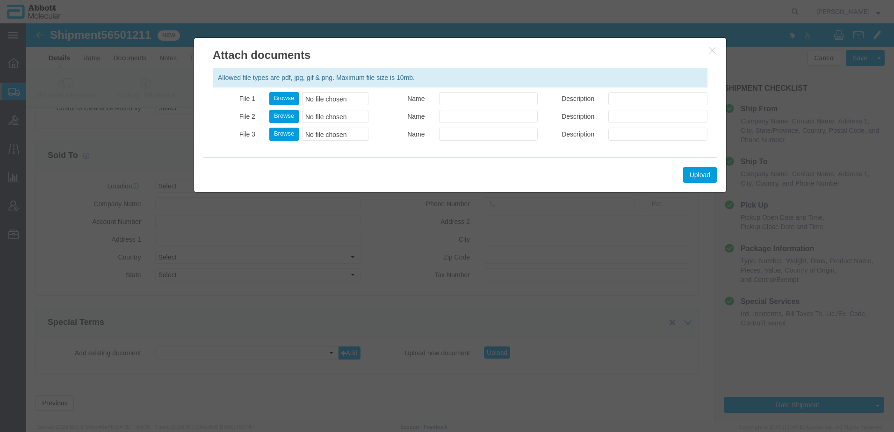
click div "Allowed file types are pdf, jpg, gif & png. Maximum file size is 10mb."
click button "Browse"
click button "Upload"
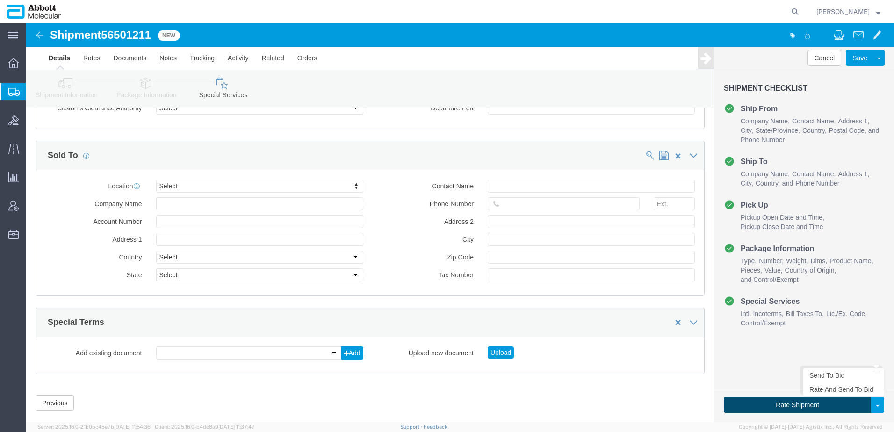
click button "Rate Shipment"
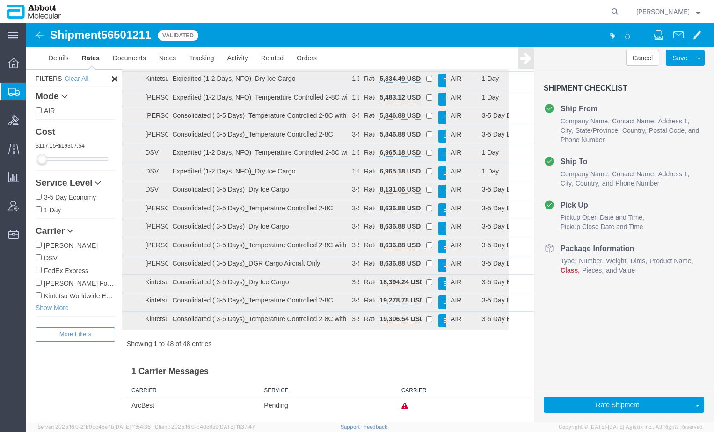
scroll to position [662, 0]
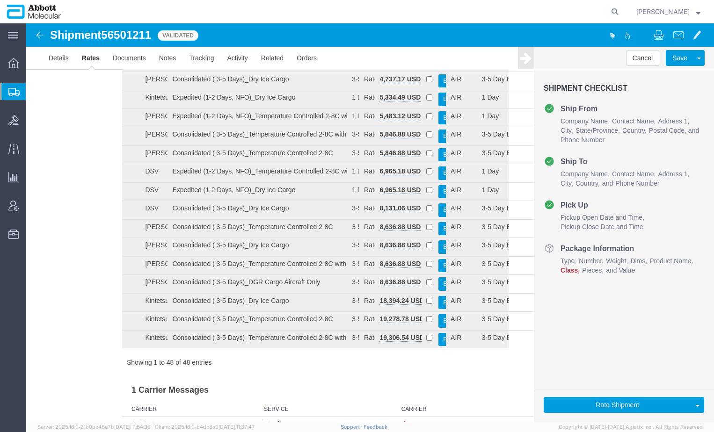
click at [129, 38] on span "56501211" at bounding box center [126, 35] width 50 height 13
click at [129, 37] on span "56501211" at bounding box center [126, 35] width 50 height 13
copy span "56501211"
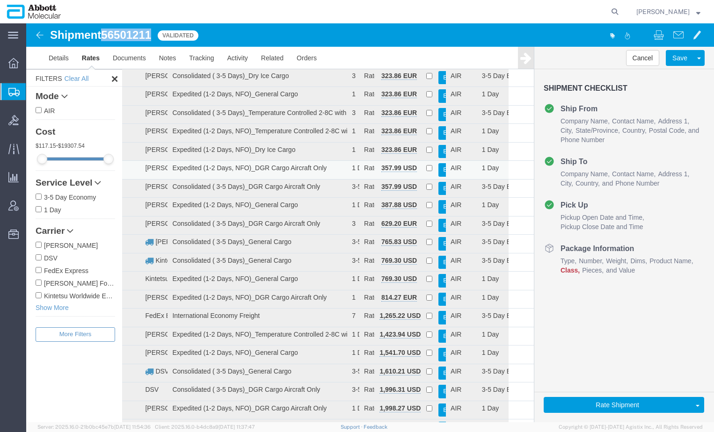
scroll to position [54, 0]
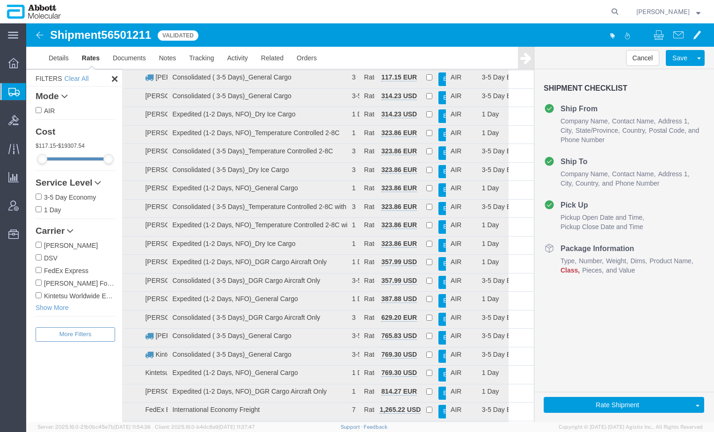
click at [49, 281] on label "[PERSON_NAME] Forwarding Worldwide" at bounding box center [75, 283] width 79 height 10
click at [42, 281] on input "[PERSON_NAME] Forwarding Worldwide" at bounding box center [39, 283] width 6 height 6
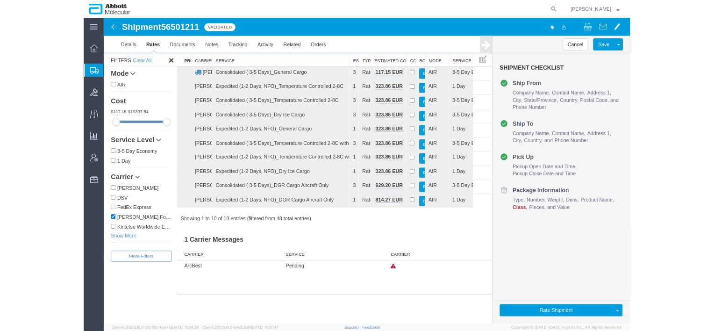
scroll to position [0, 0]
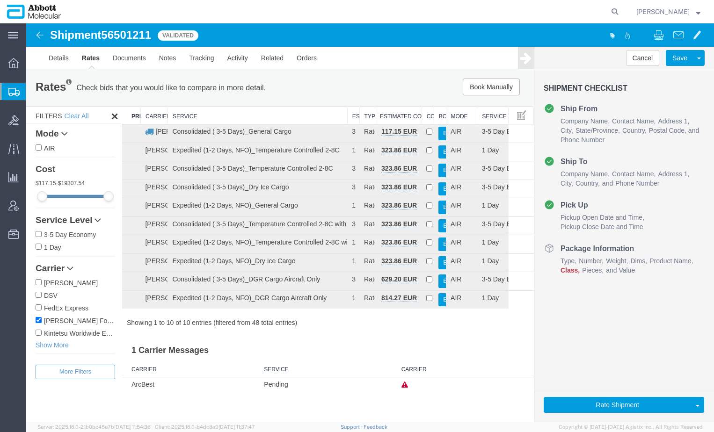
click at [270, 112] on th "Service" at bounding box center [257, 115] width 180 height 17
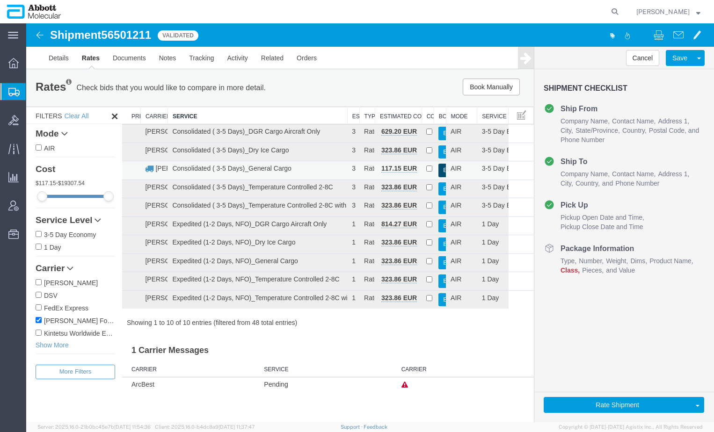
click at [439, 169] on button "Book" at bounding box center [442, 171] width 9 height 14
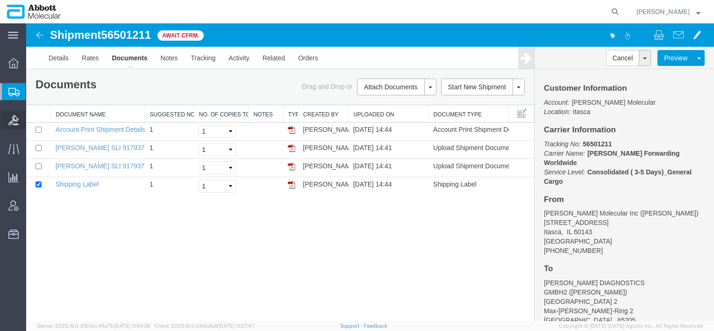
click at [32, 119] on span "Bids" at bounding box center [29, 120] width 7 height 19
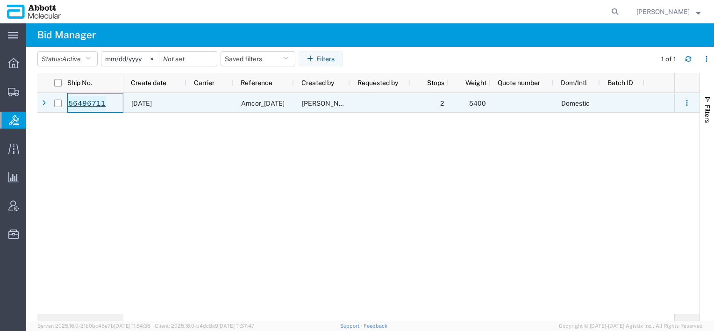
click at [97, 104] on link "56496711" at bounding box center [87, 103] width 38 height 15
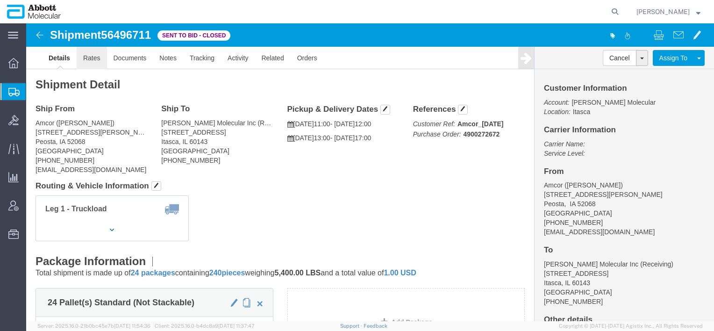
click link "Rates"
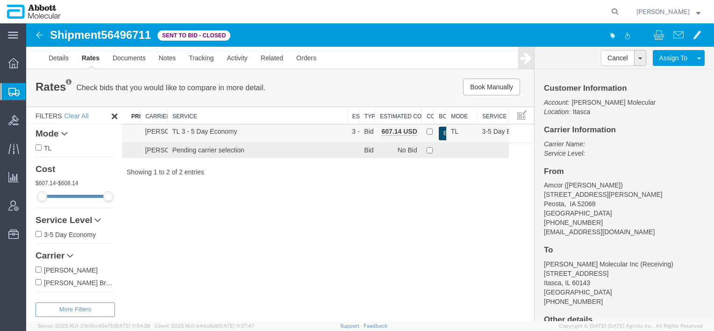
click at [444, 131] on button "Book" at bounding box center [443, 134] width 9 height 14
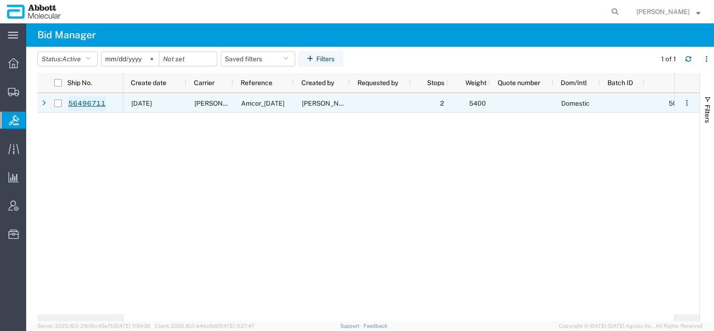
click at [101, 103] on link "56496711" at bounding box center [87, 103] width 38 height 15
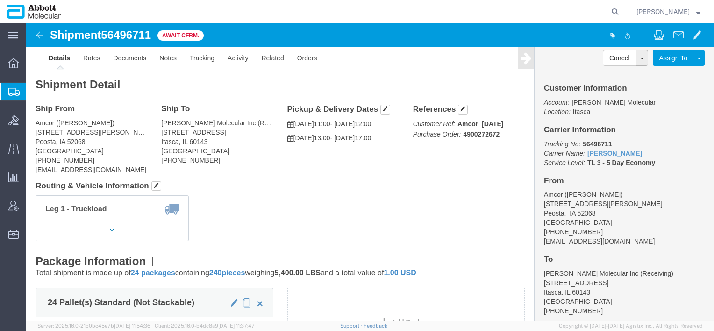
click span "56496711"
copy span "56496711"
